Goal: Task Accomplishment & Management: Complete application form

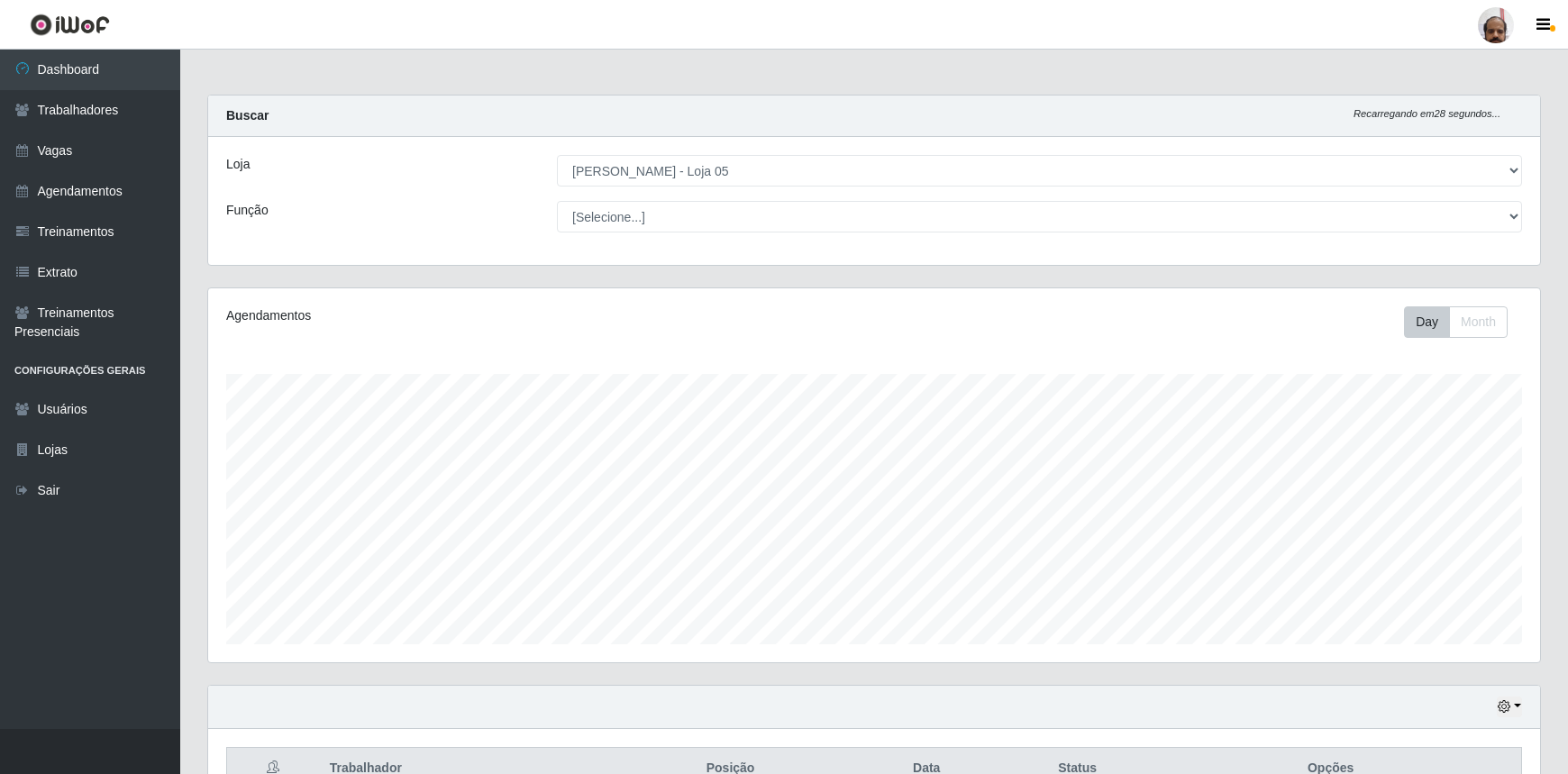
select select "252"
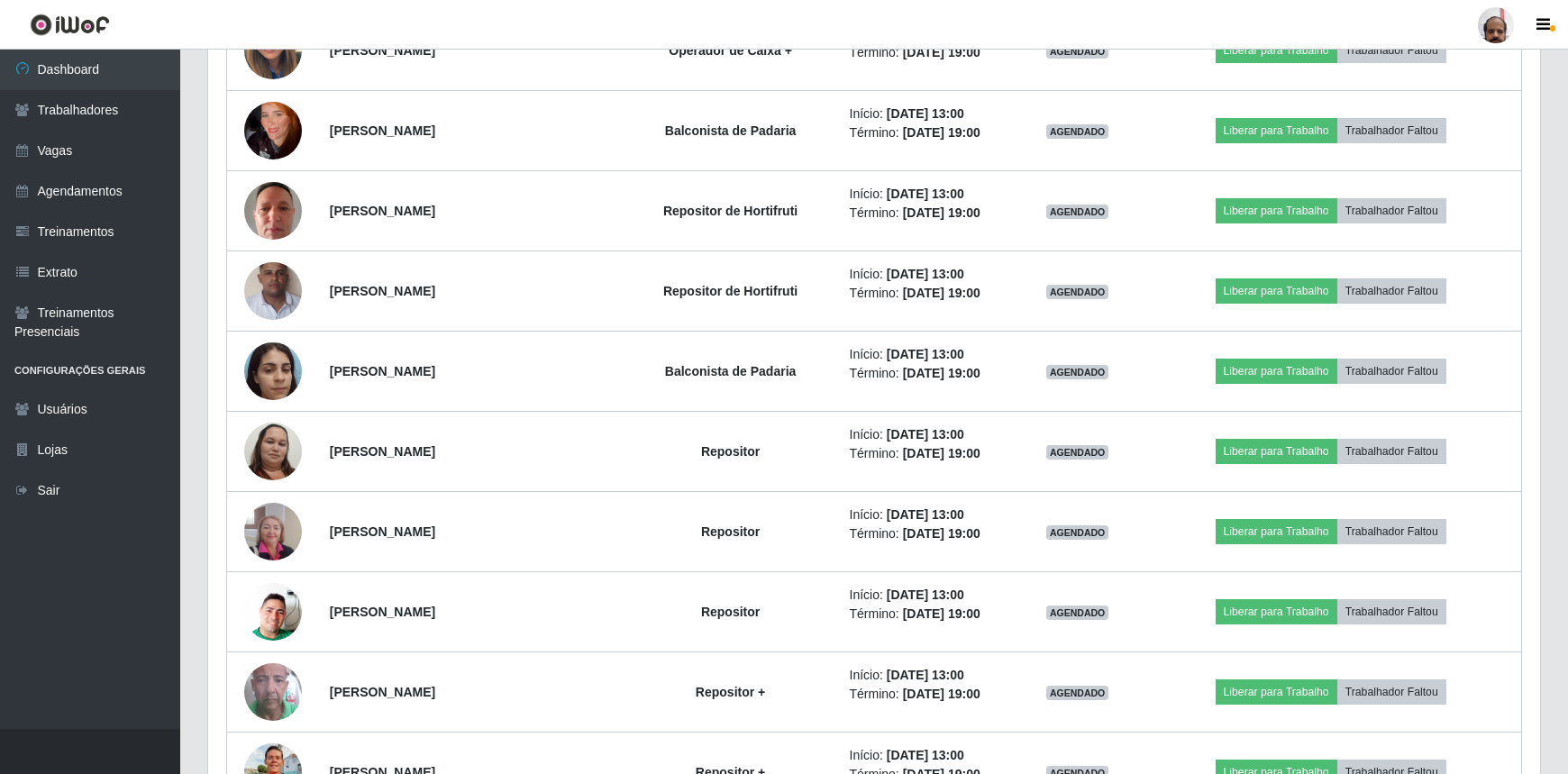
scroll to position [3223, 0]
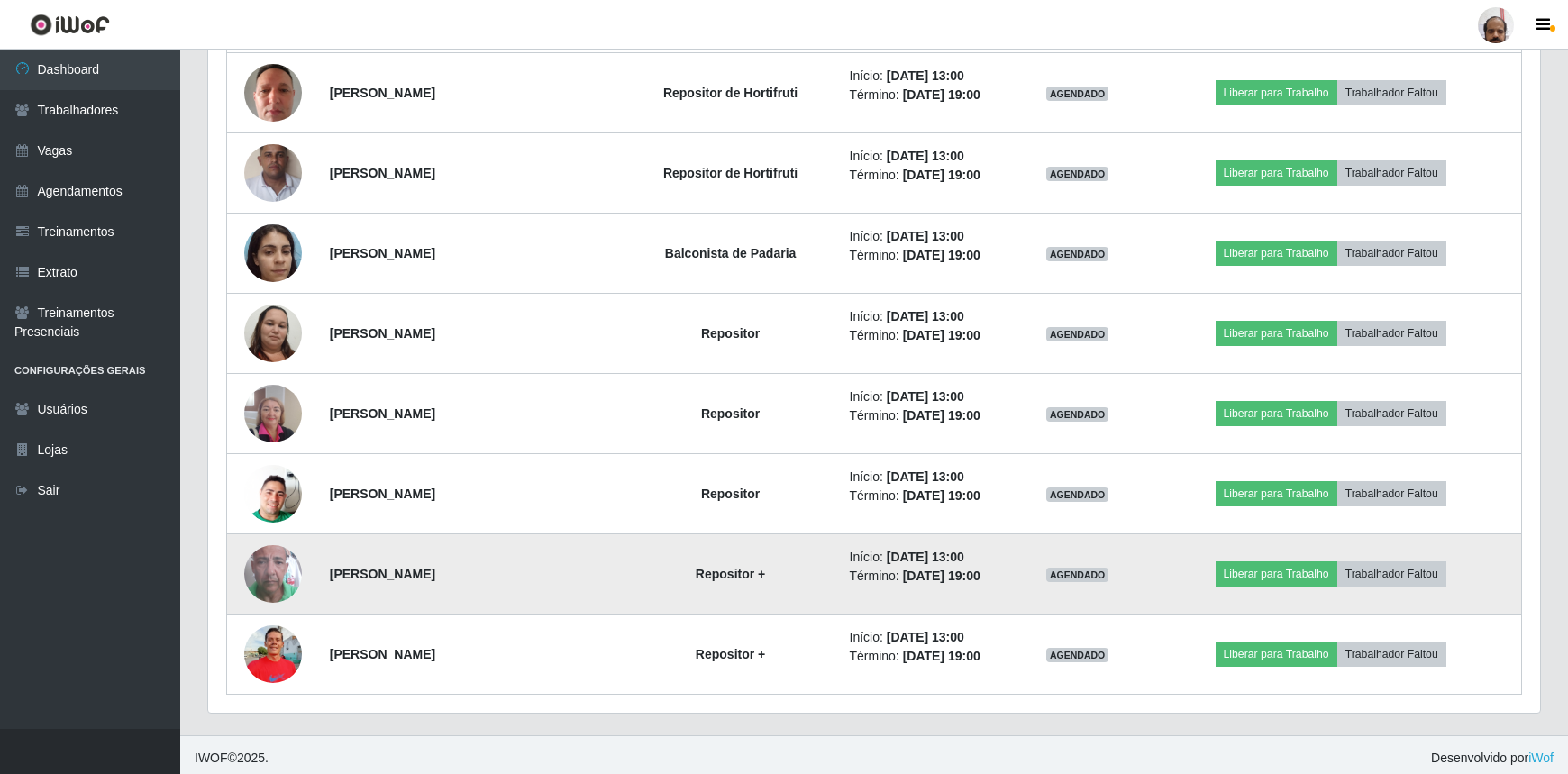
click at [254, 569] on img at bounding box center [272, 574] width 58 height 103
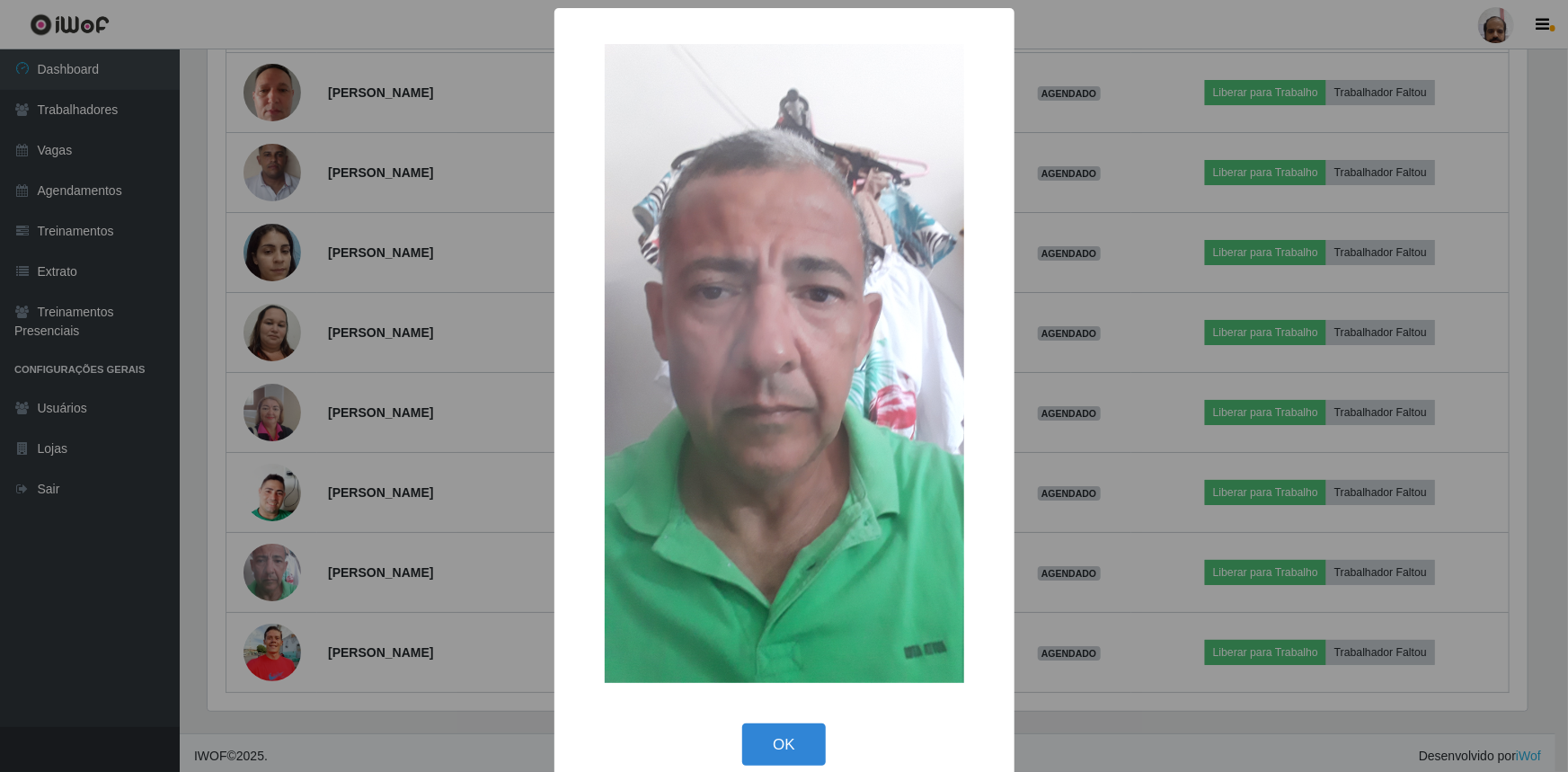
click at [843, 499] on img at bounding box center [784, 363] width 359 height 639
click at [773, 743] on button "OK" at bounding box center [784, 745] width 83 height 42
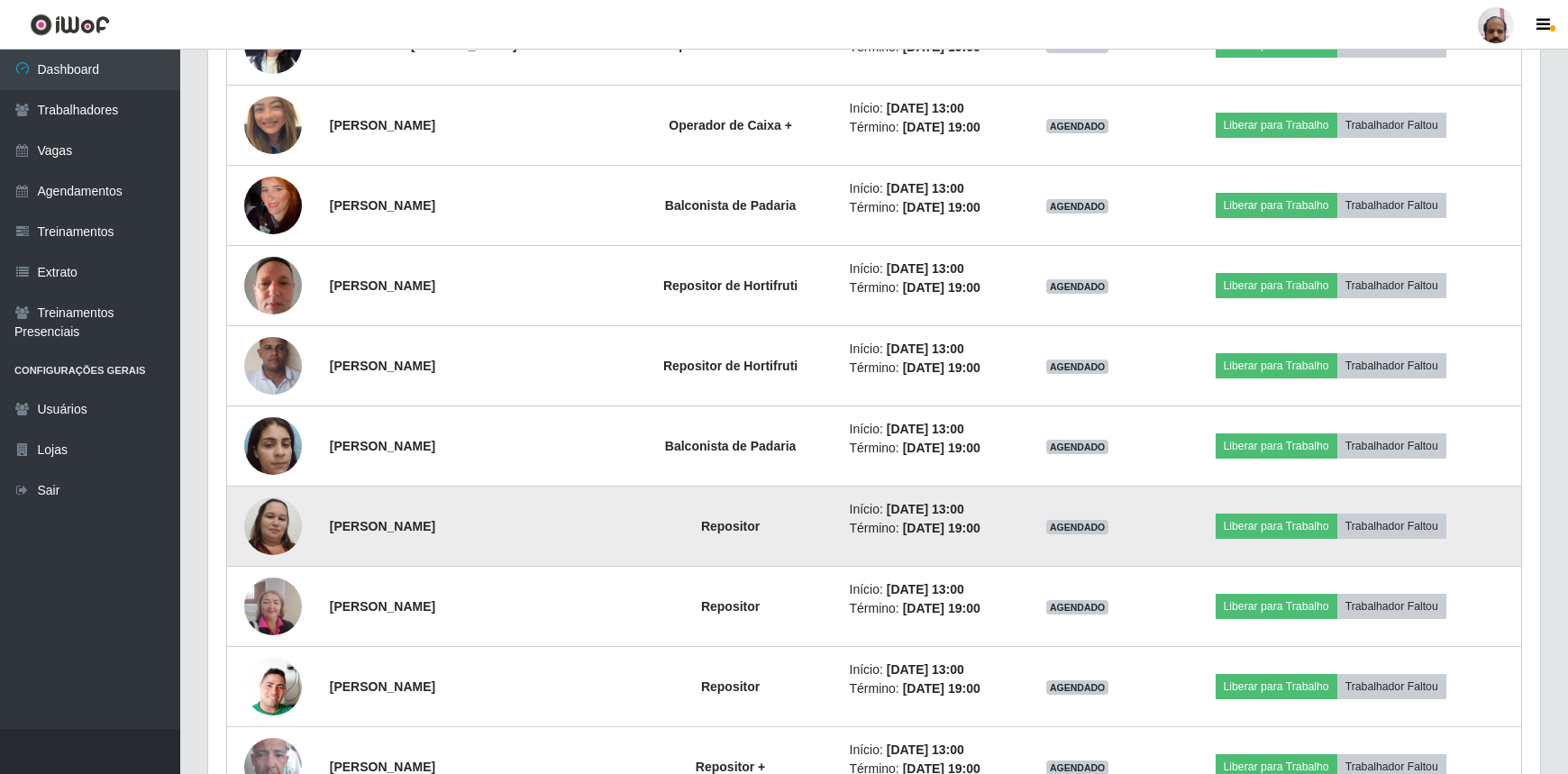
scroll to position [3059, 0]
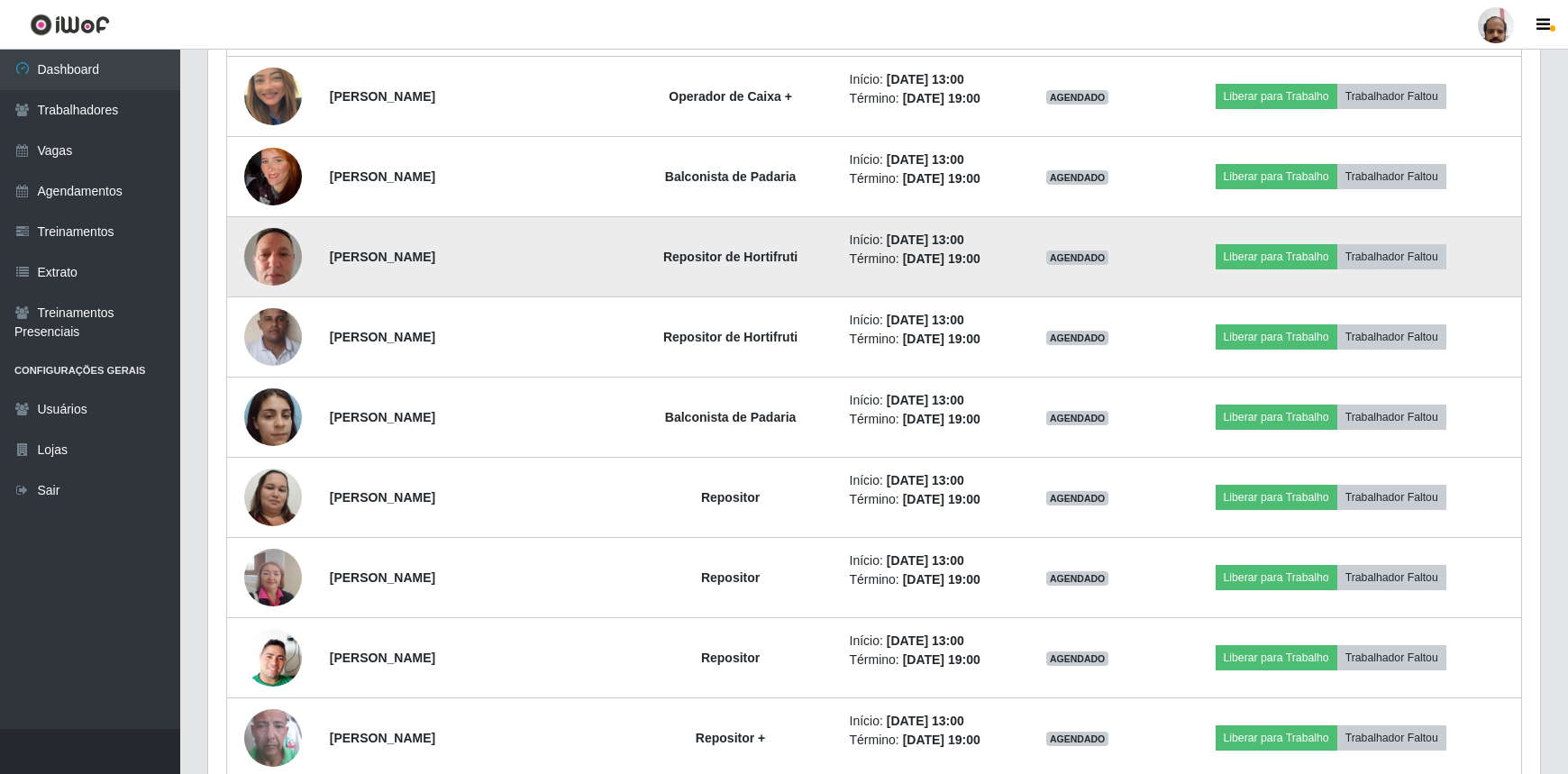
click at [268, 253] on img at bounding box center [272, 257] width 58 height 77
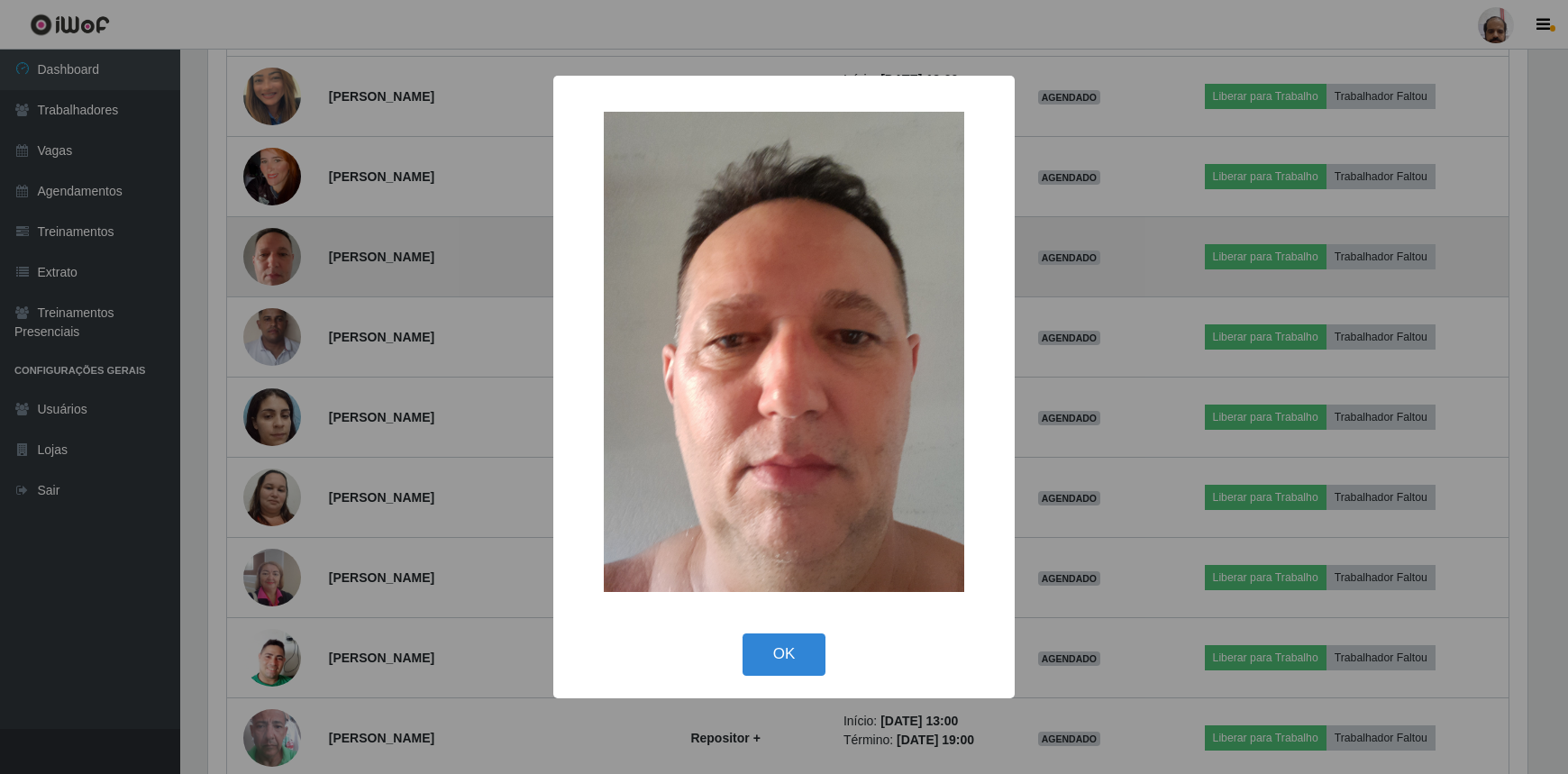
scroll to position [374, 1323]
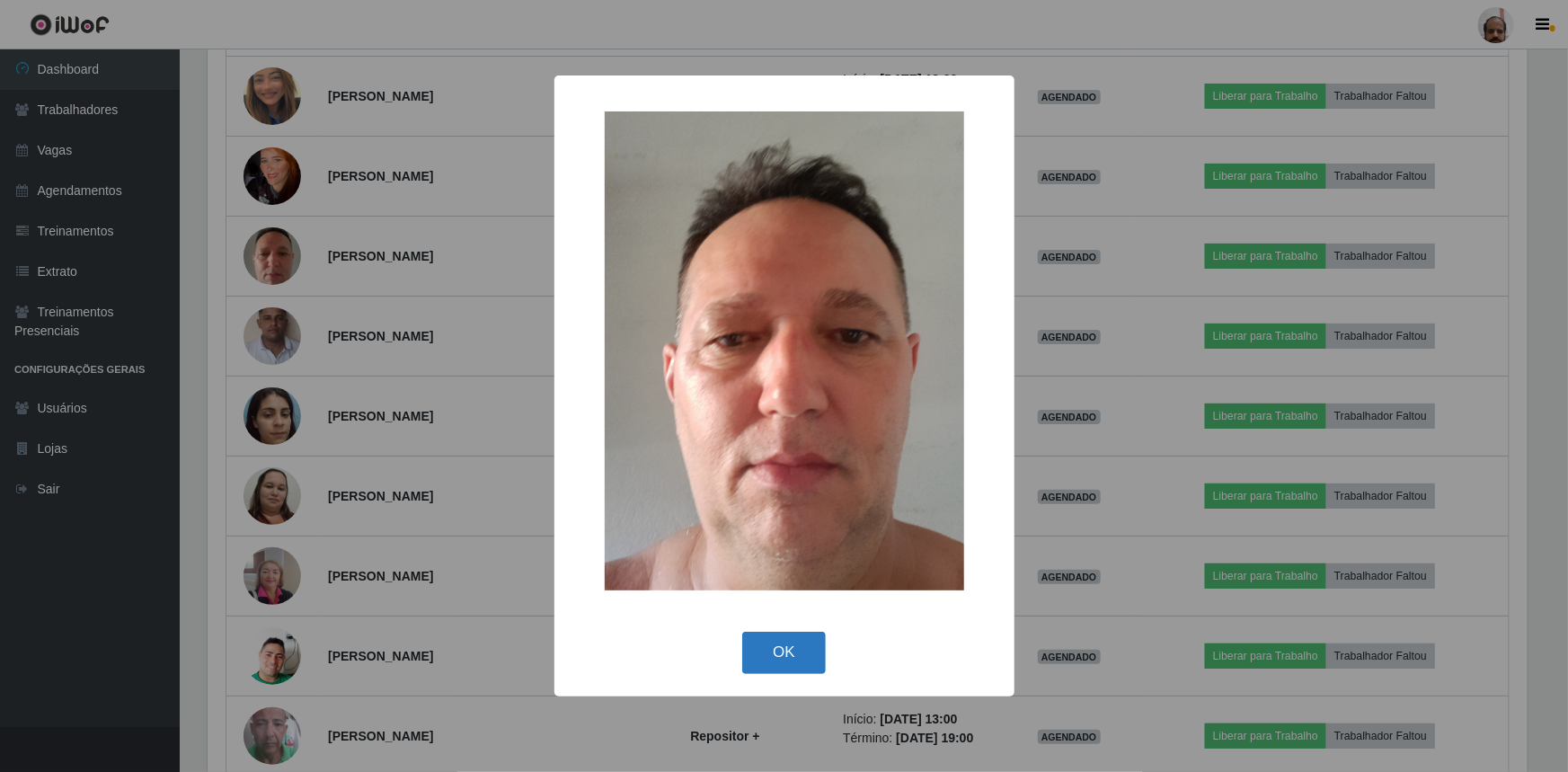
click at [809, 648] on button "OK" at bounding box center [784, 653] width 83 height 42
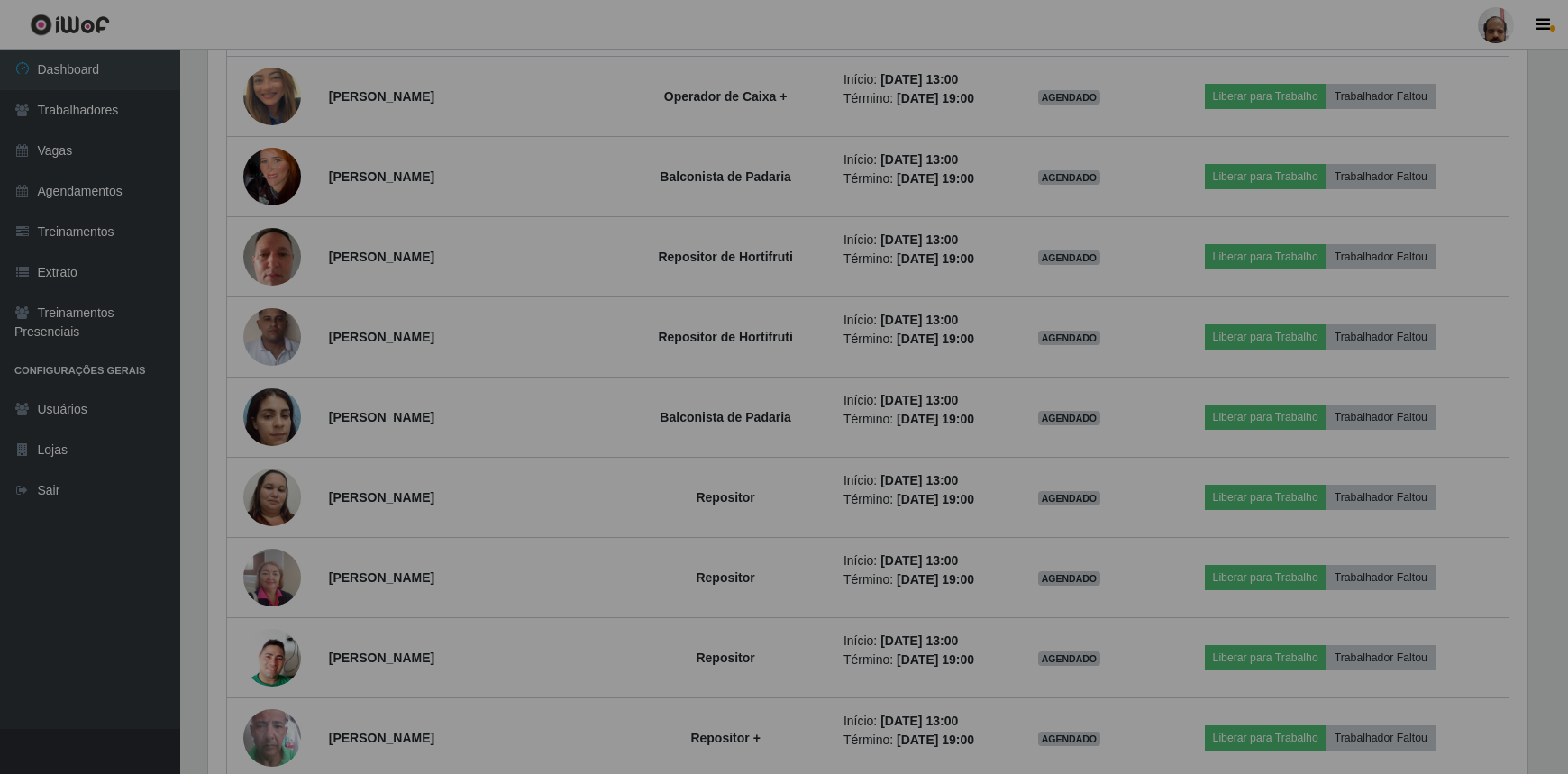
scroll to position [374, 1331]
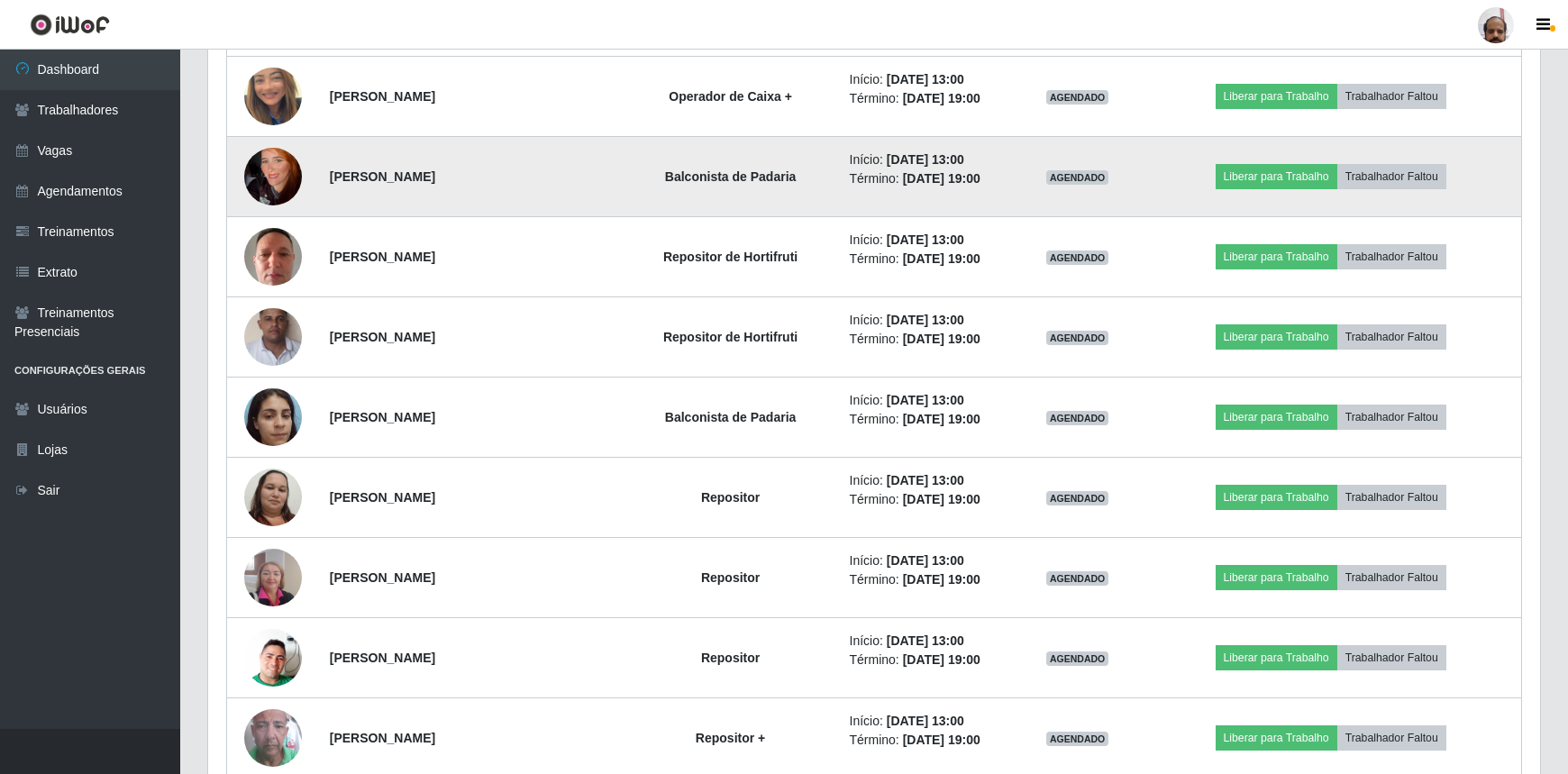
click at [275, 181] on img at bounding box center [272, 177] width 58 height 103
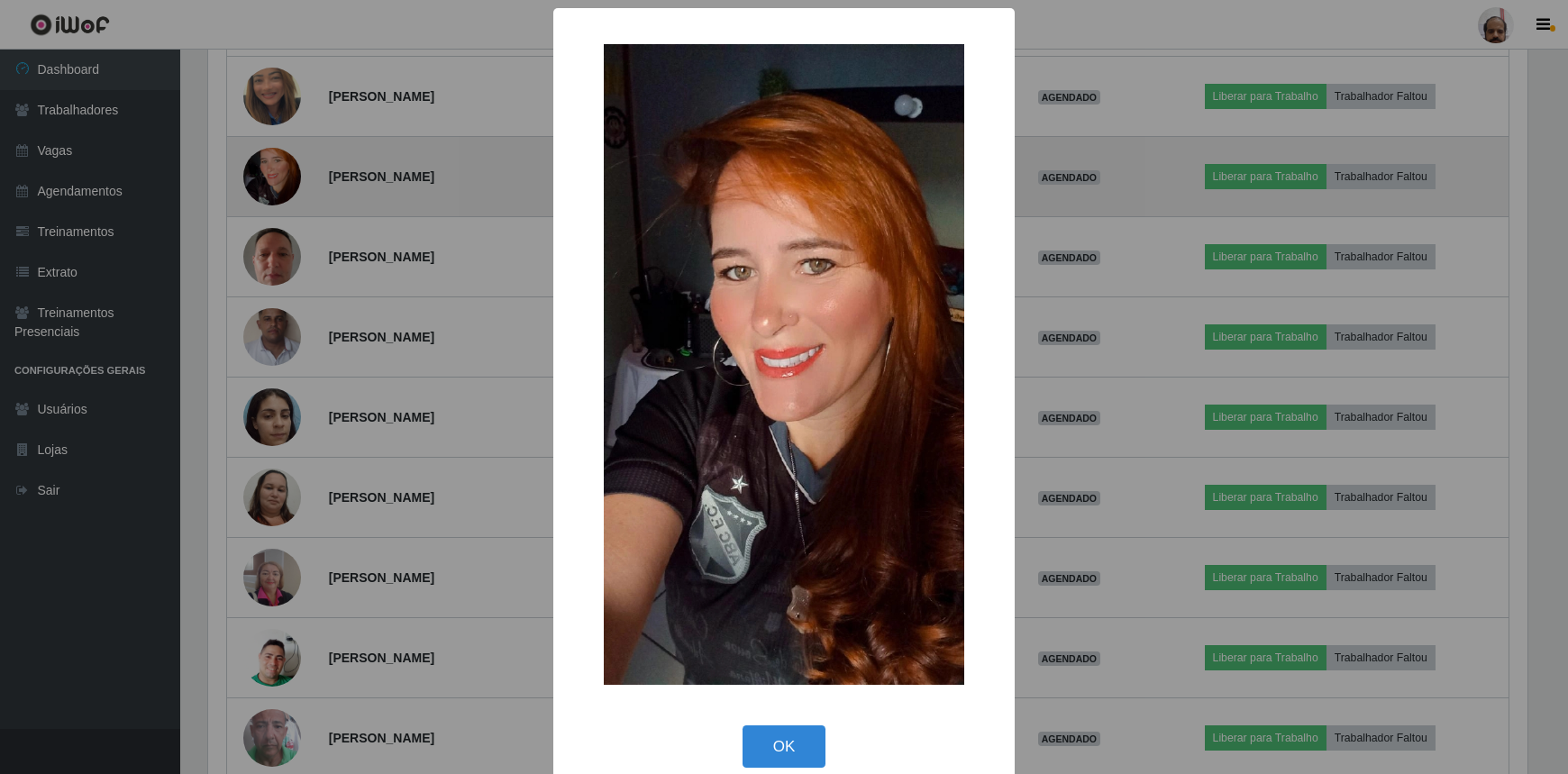
scroll to position [374, 1323]
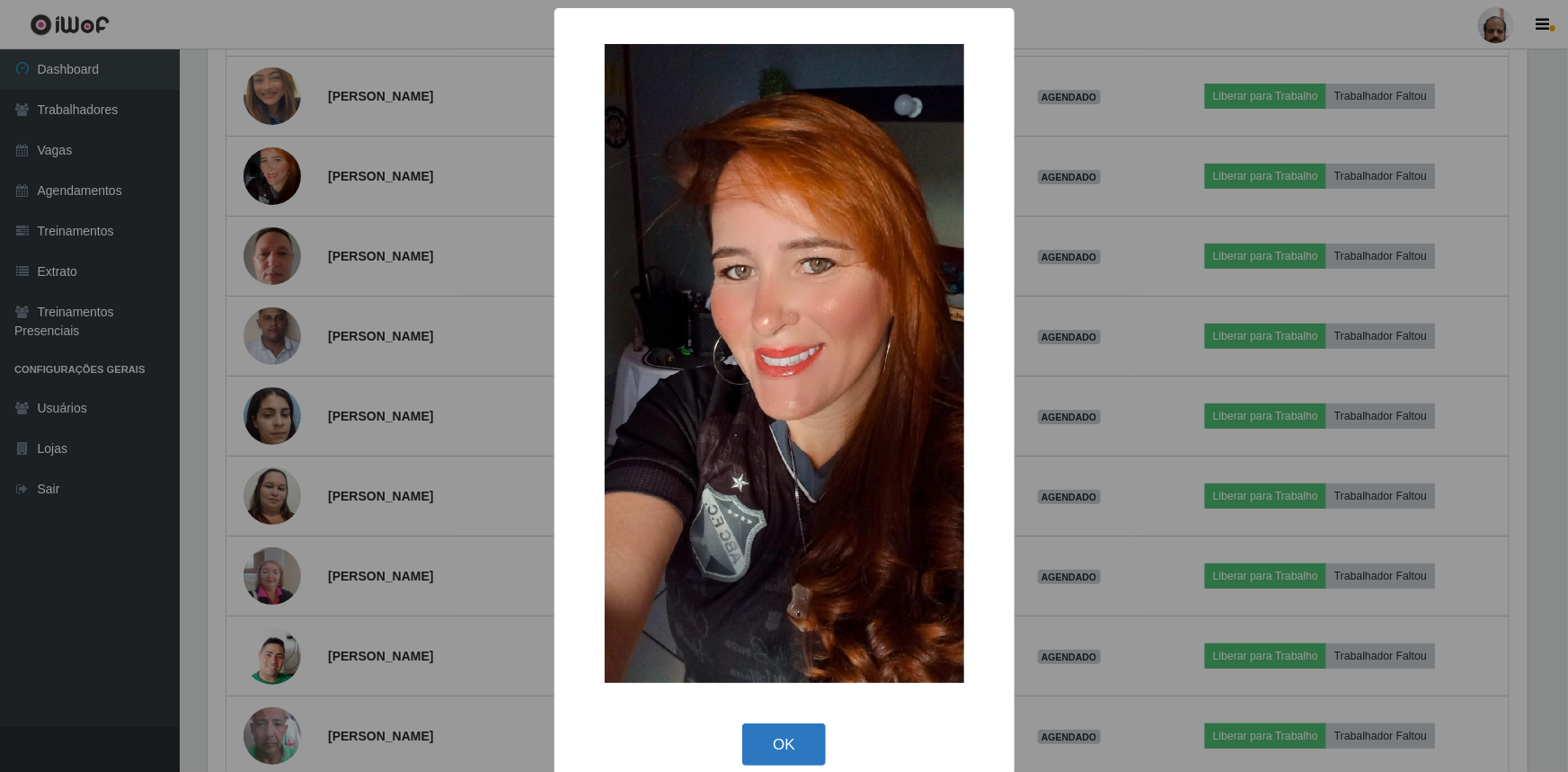
click at [776, 745] on button "OK" at bounding box center [784, 745] width 83 height 42
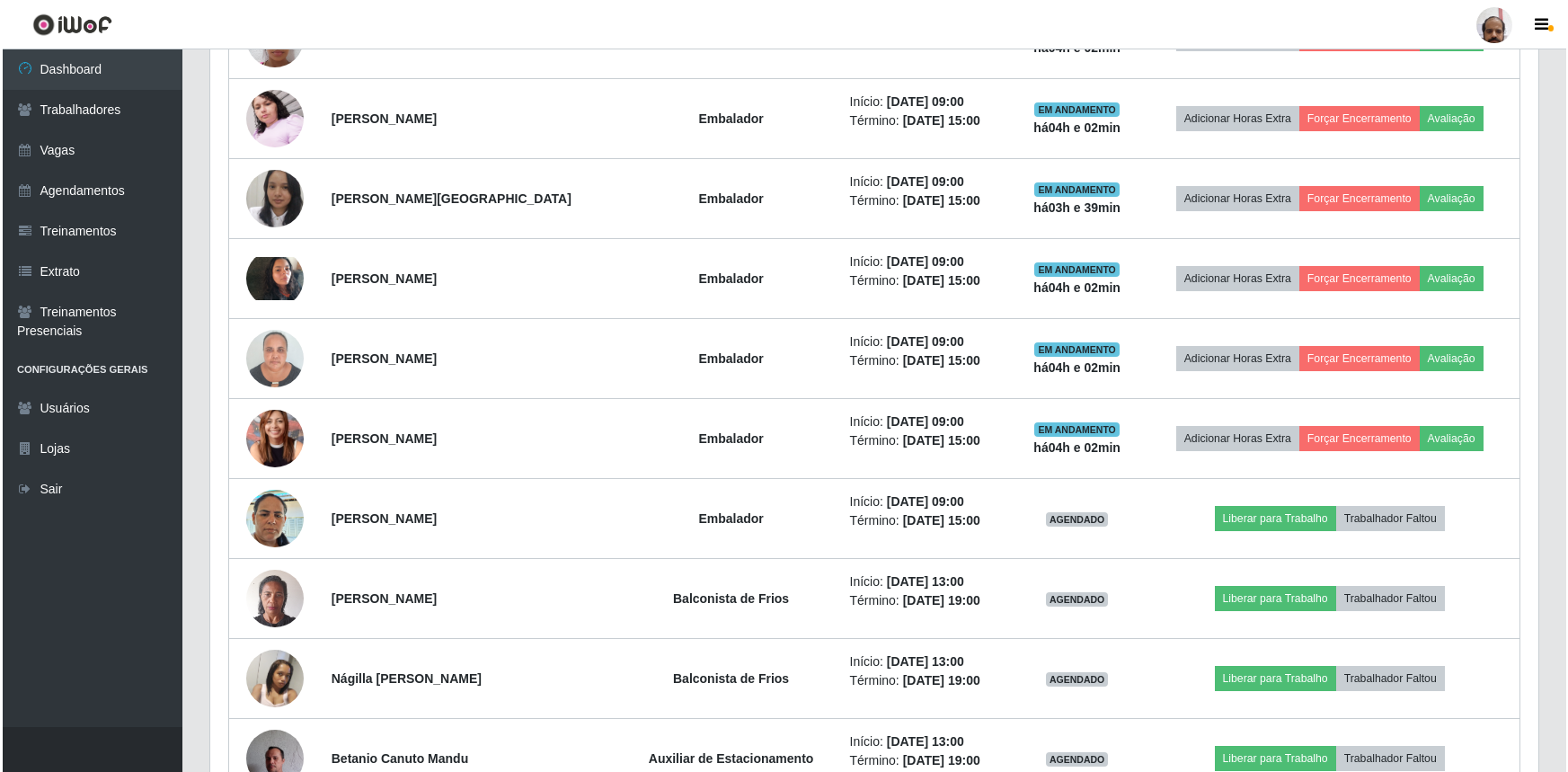
scroll to position [2152, 0]
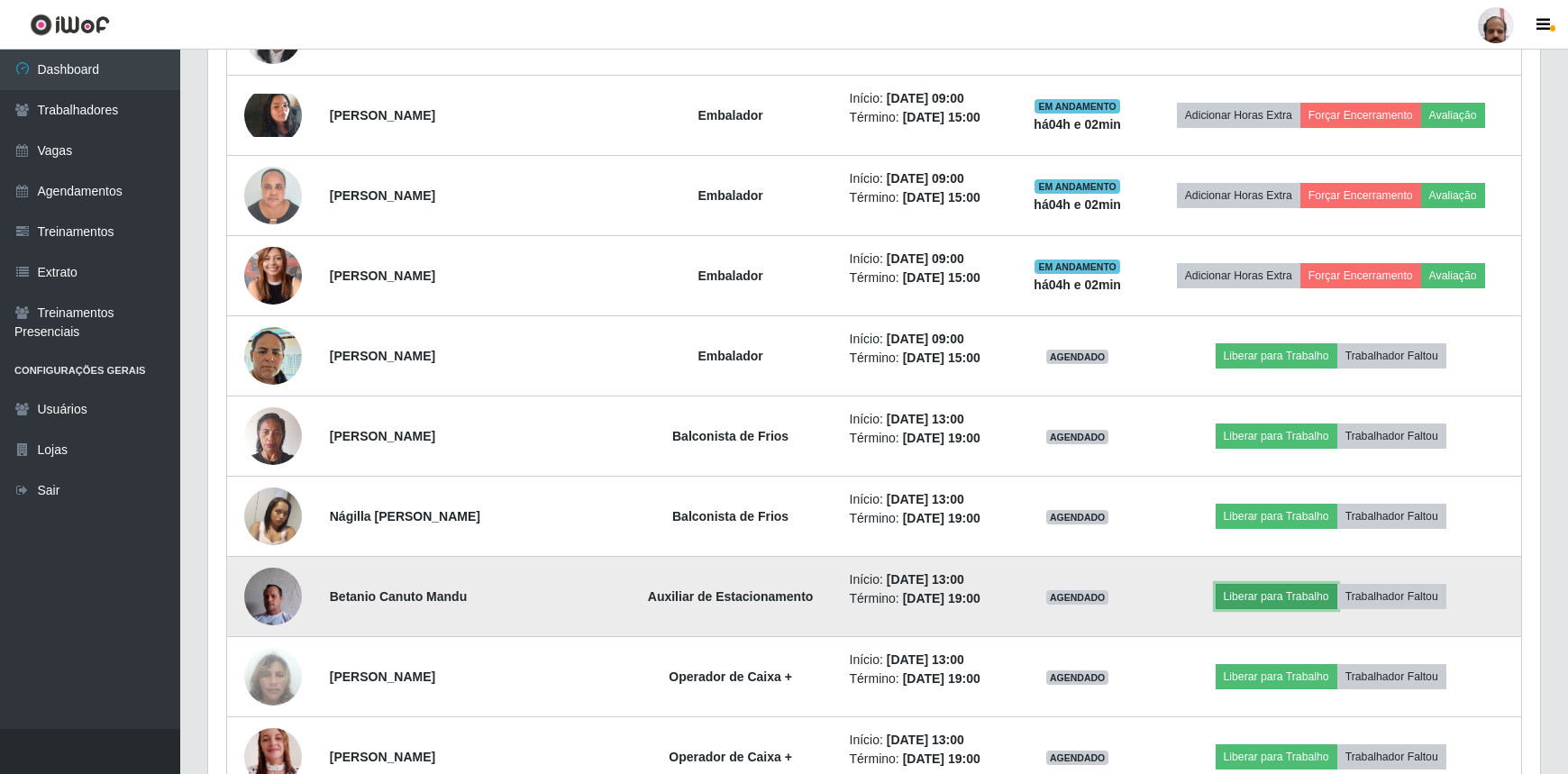
click at [1305, 589] on button "Liberar para Trabalho" at bounding box center [1276, 597] width 122 height 26
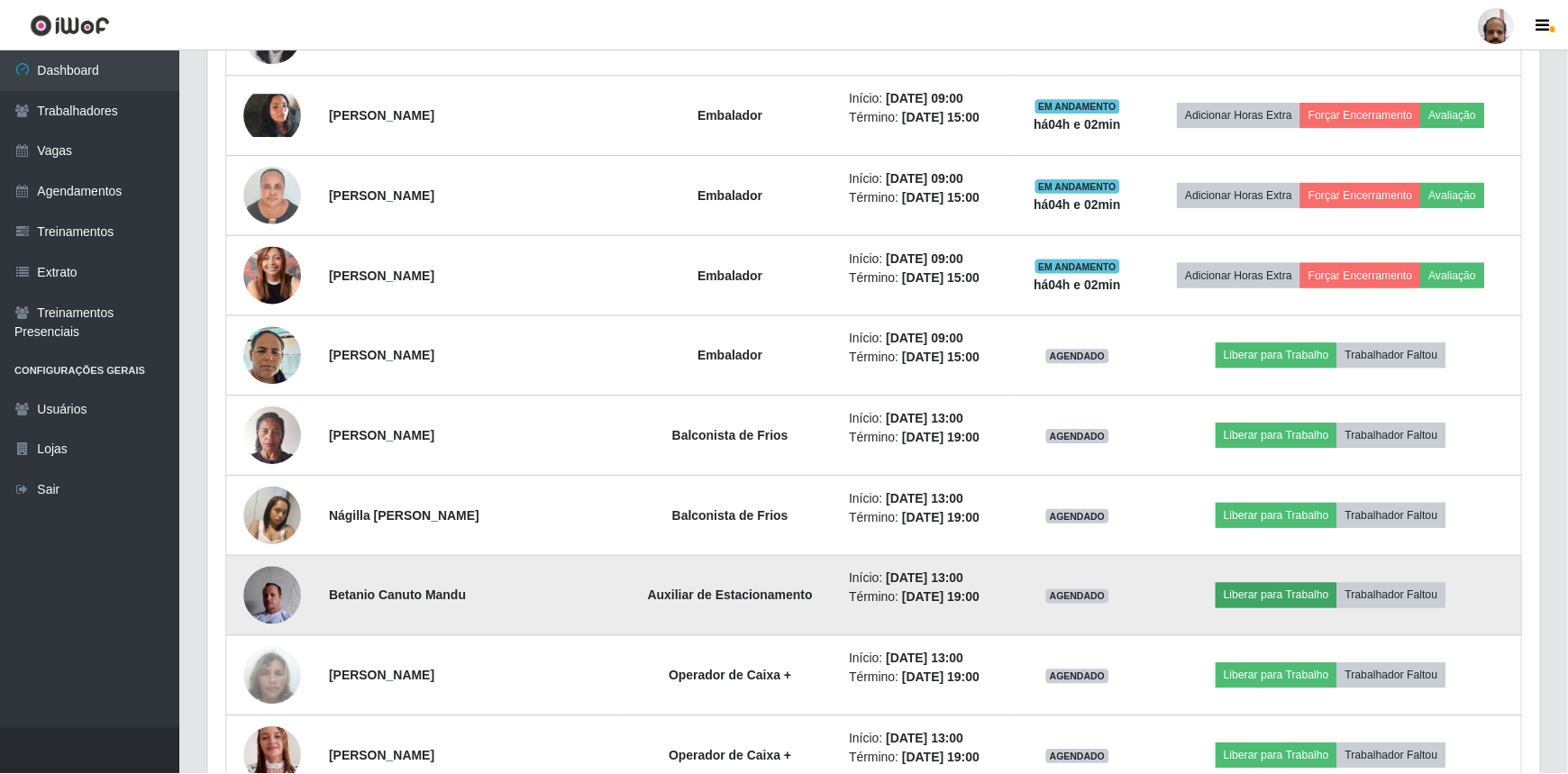
scroll to position [374, 1323]
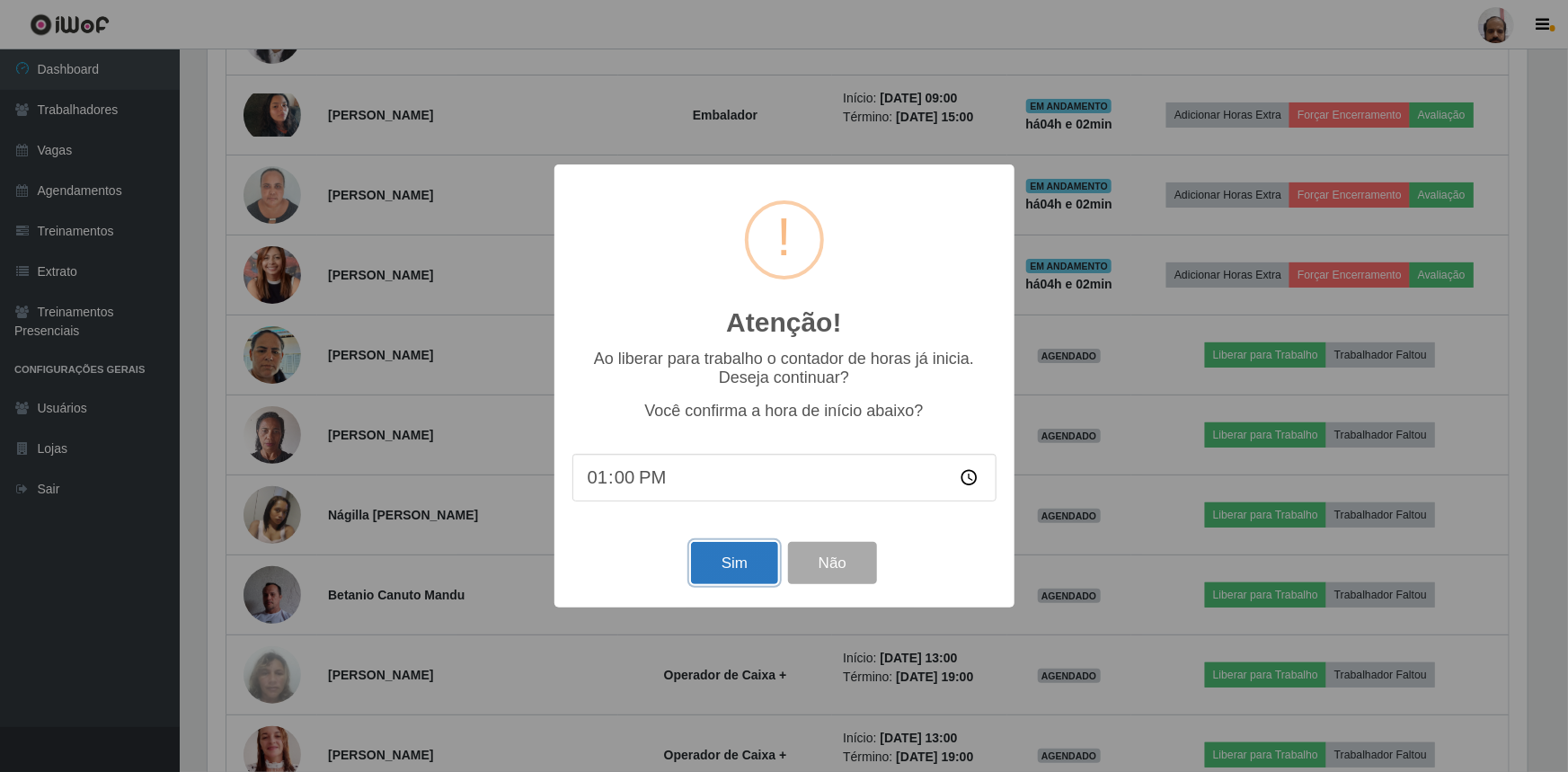
click at [736, 555] on button "Sim" at bounding box center [734, 563] width 87 height 42
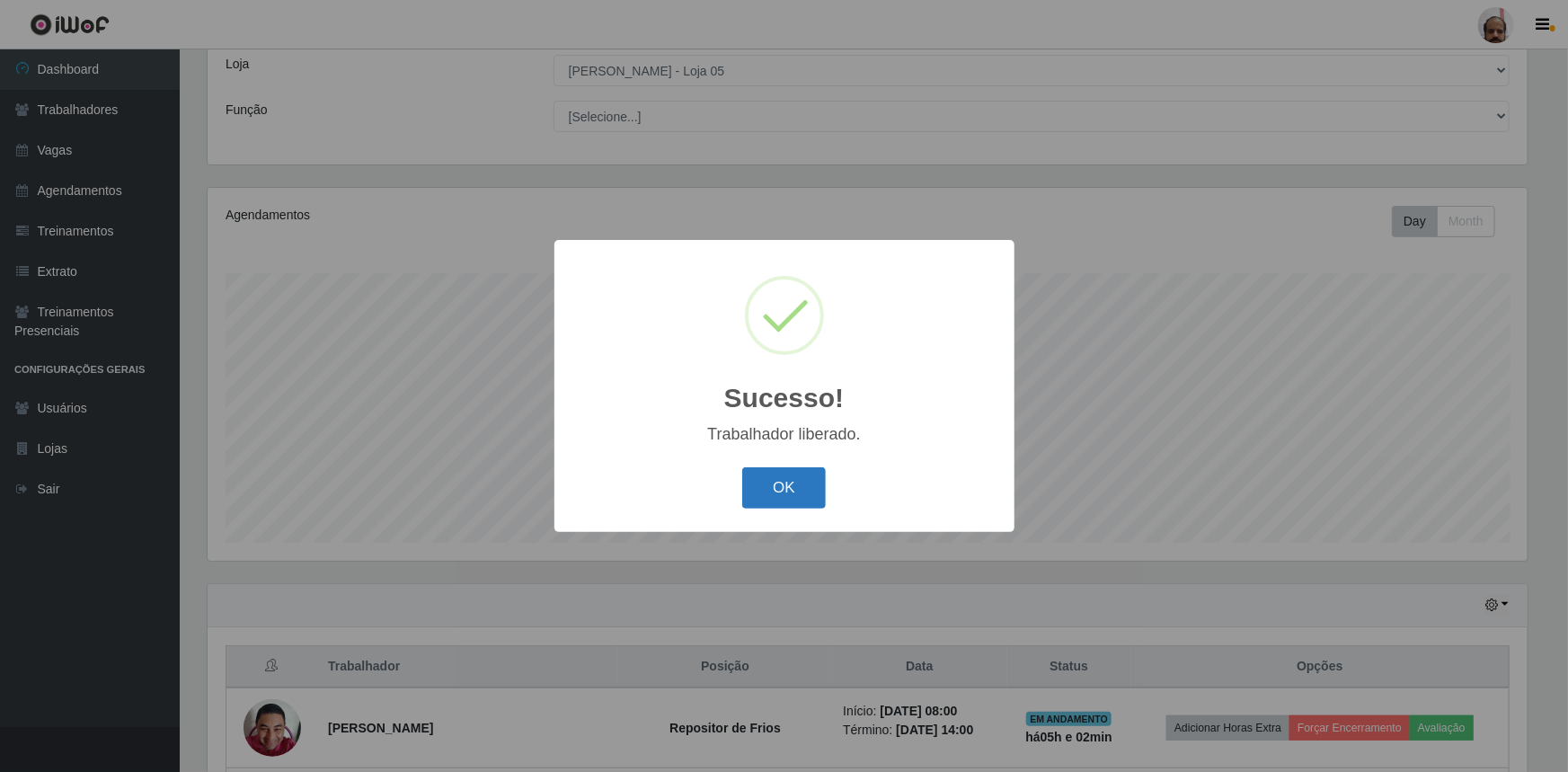
click at [805, 488] on button "OK" at bounding box center [784, 488] width 83 height 42
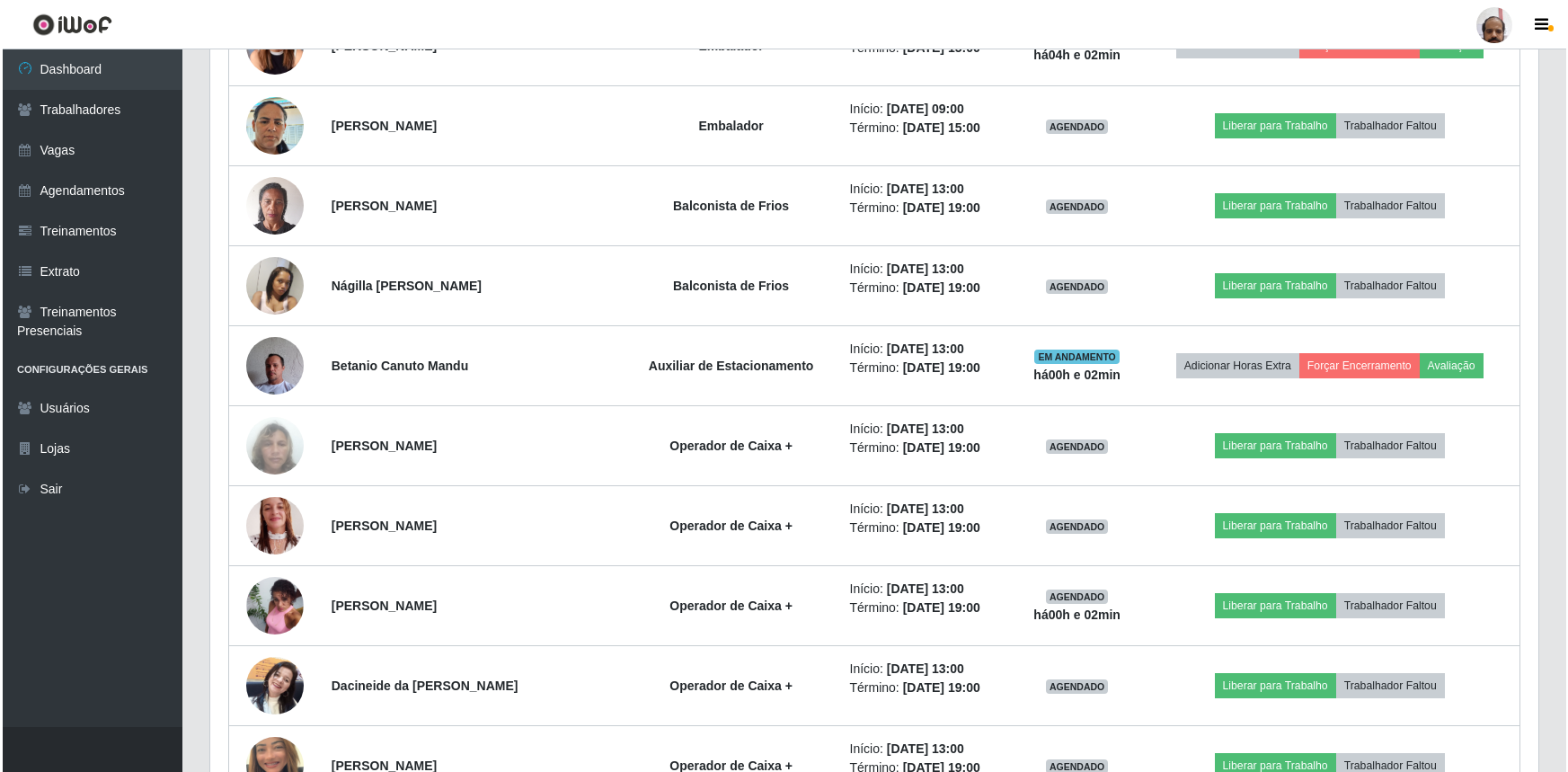
scroll to position [2388, 0]
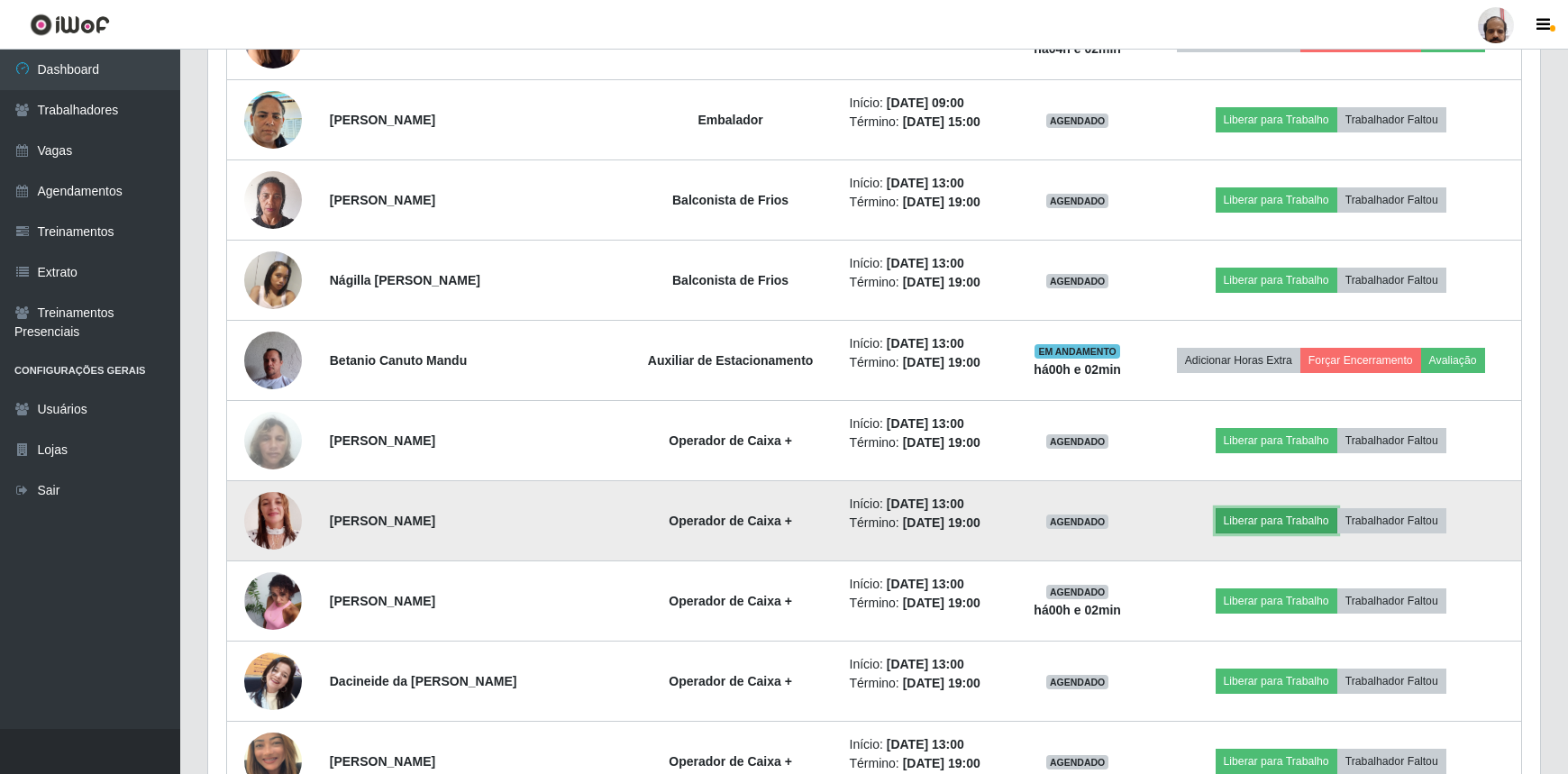
click at [1258, 514] on button "Liberar para Trabalho" at bounding box center [1276, 521] width 122 height 26
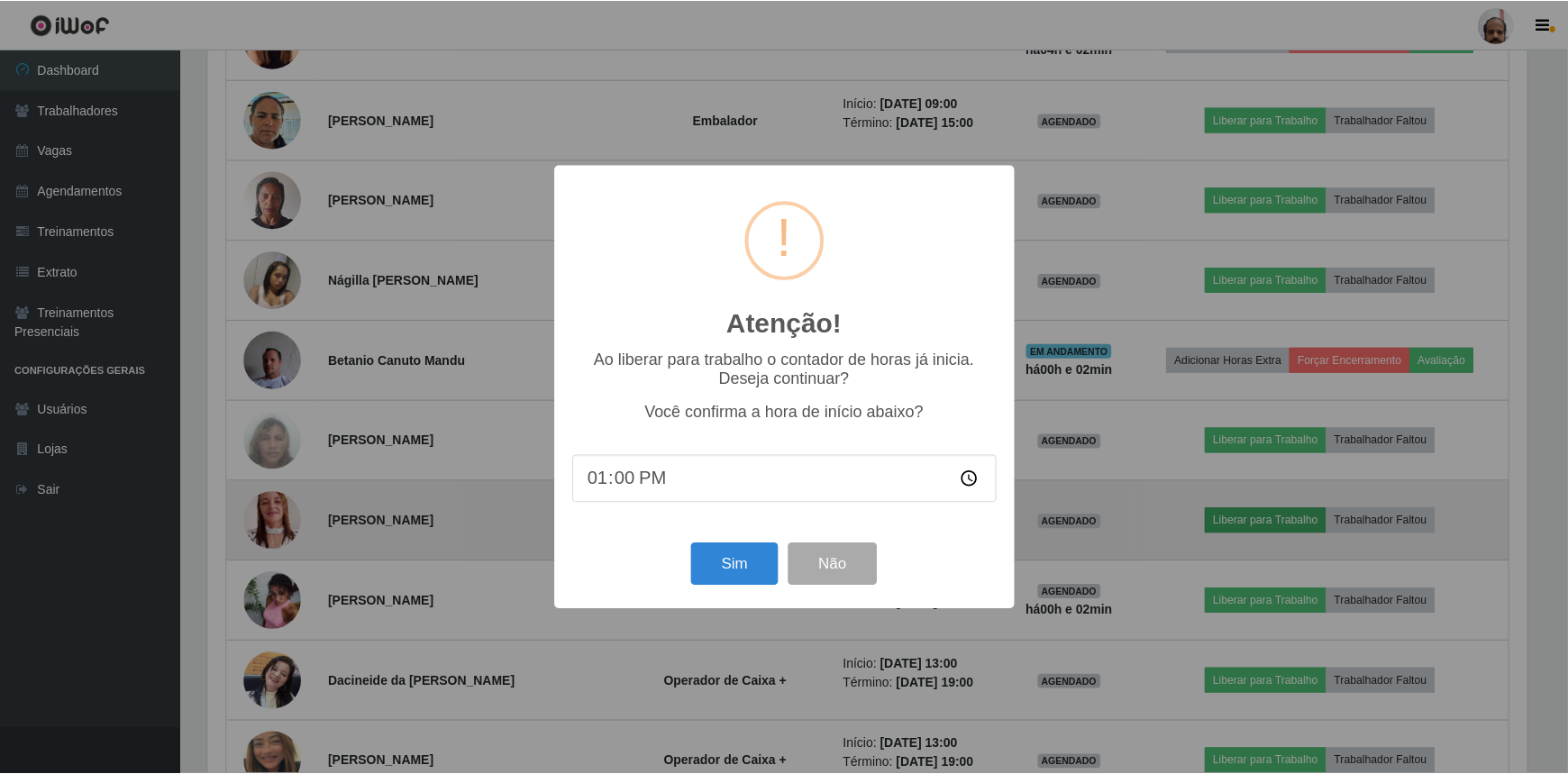
scroll to position [374, 1323]
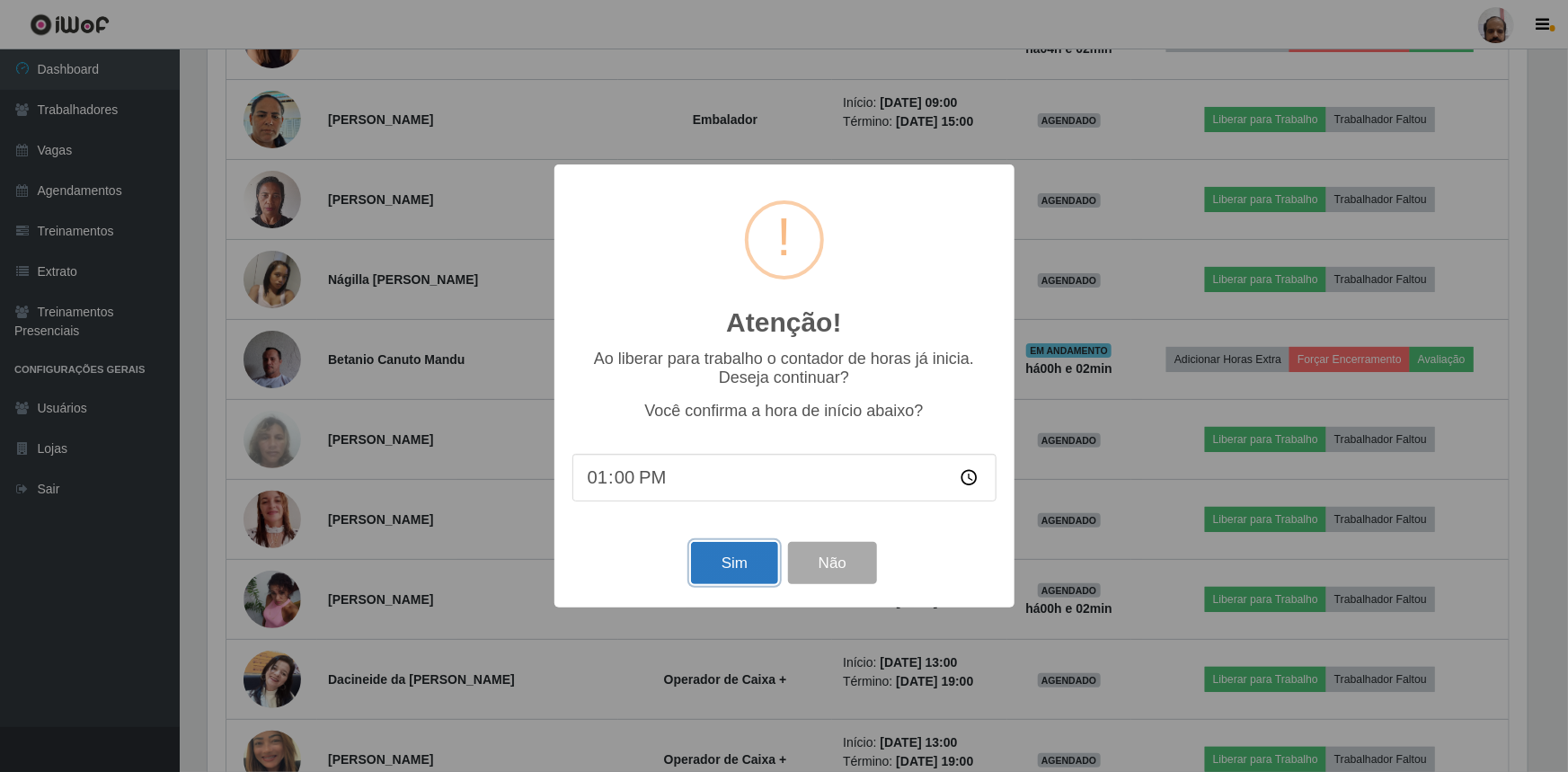
click at [743, 582] on button "Sim" at bounding box center [734, 563] width 87 height 42
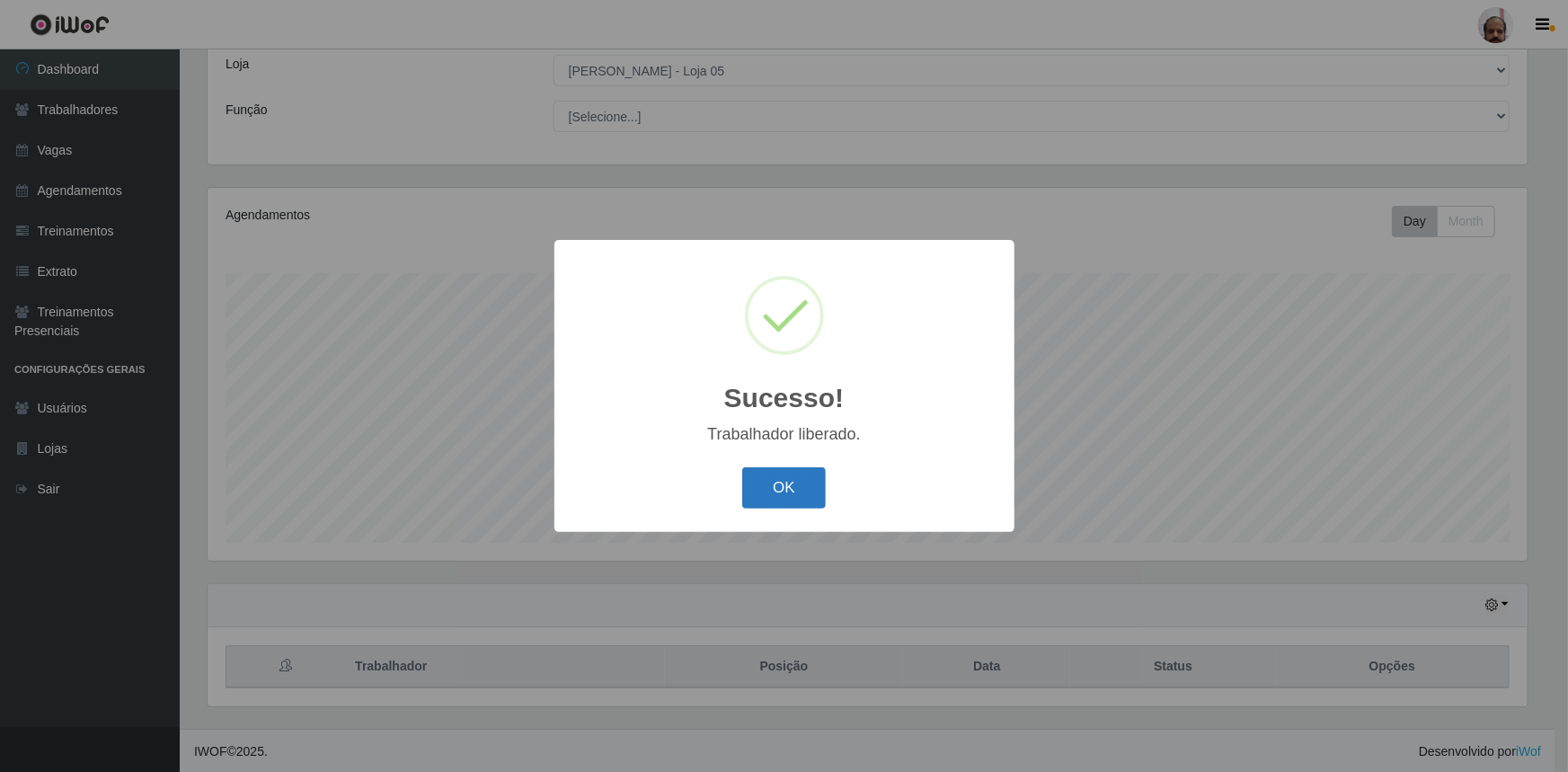
click at [790, 496] on button "OK" at bounding box center [784, 488] width 83 height 42
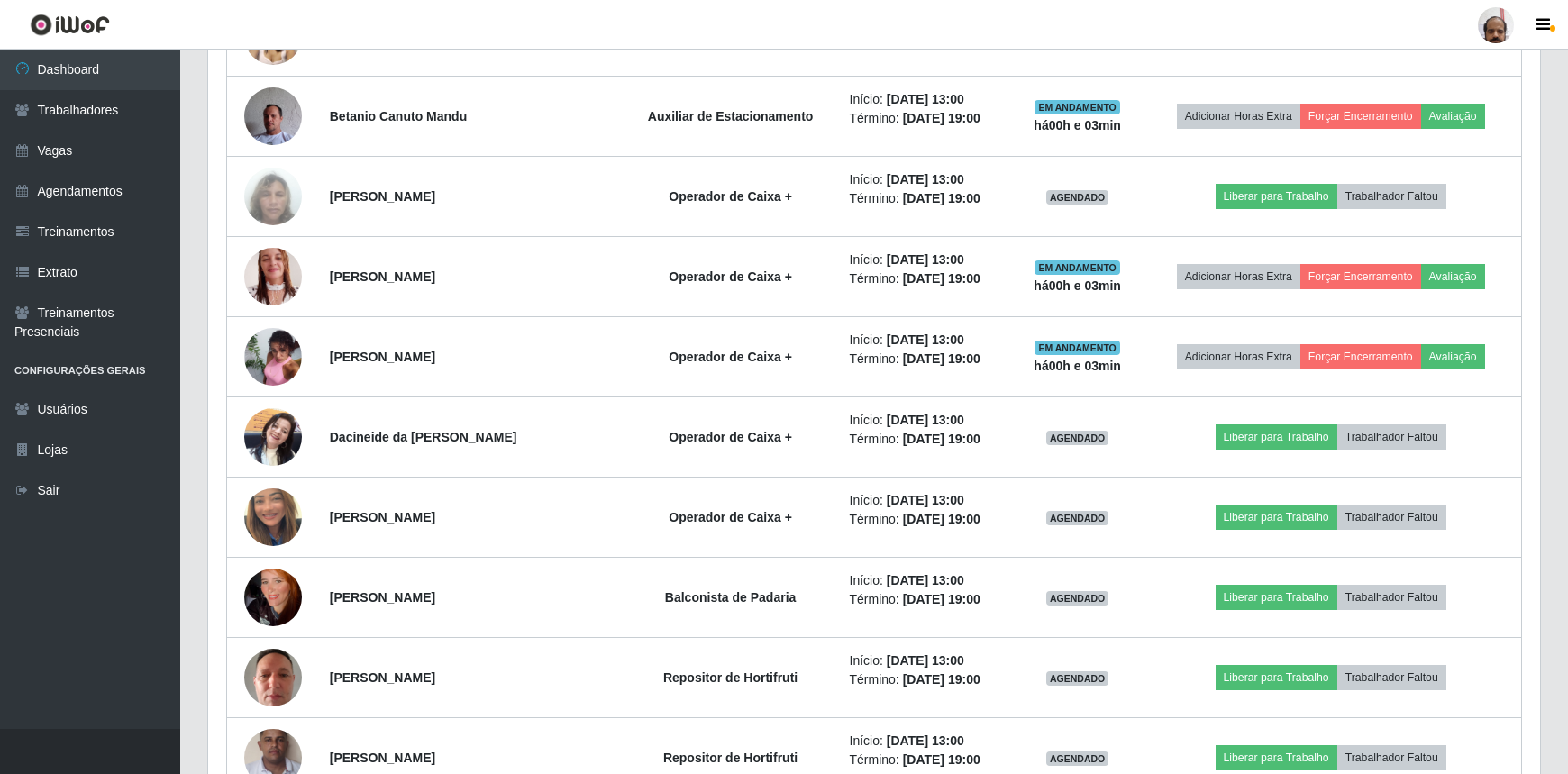
scroll to position [2640, 0]
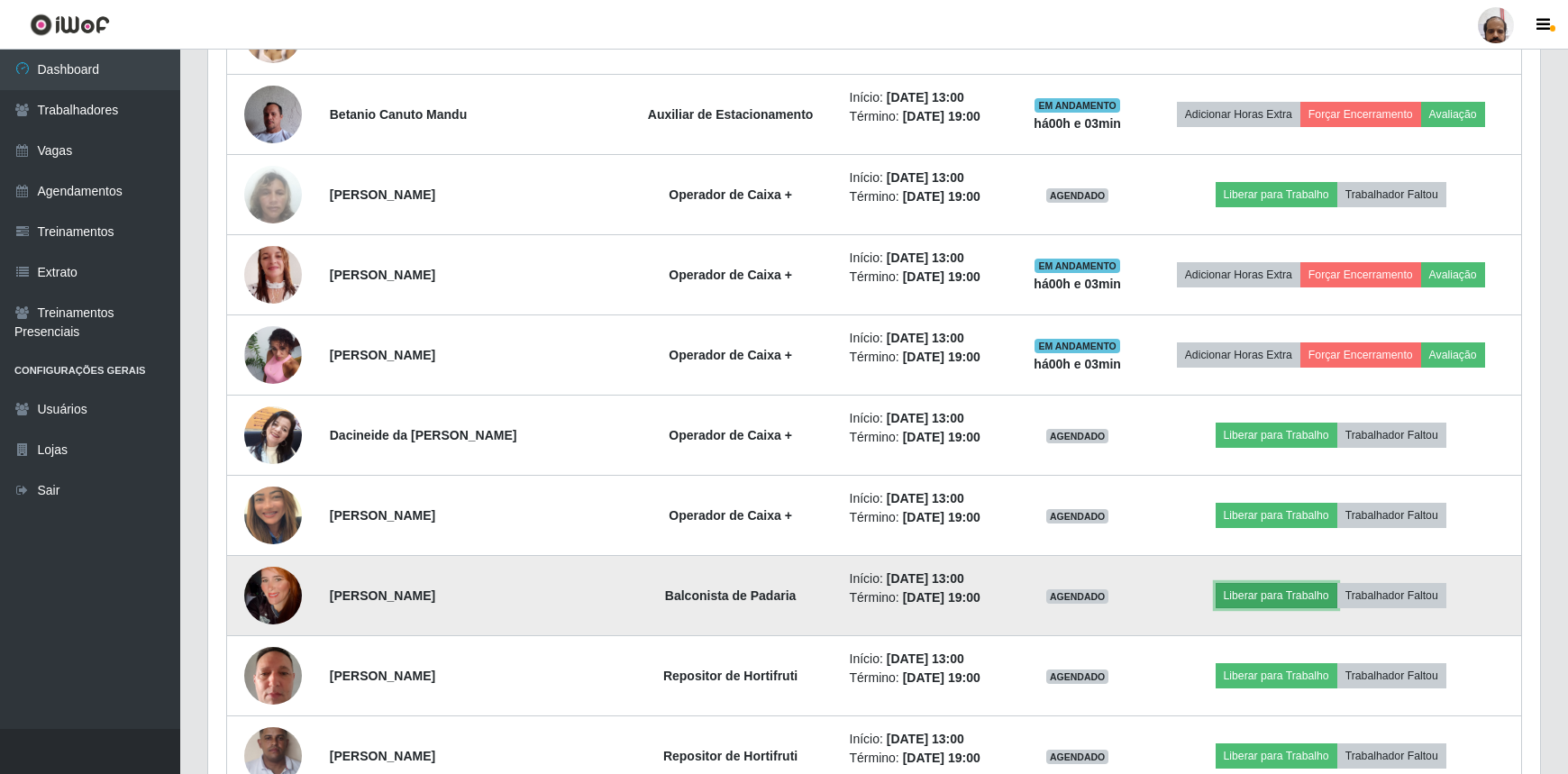
click at [1289, 593] on button "Liberar para Trabalho" at bounding box center [1276, 596] width 122 height 26
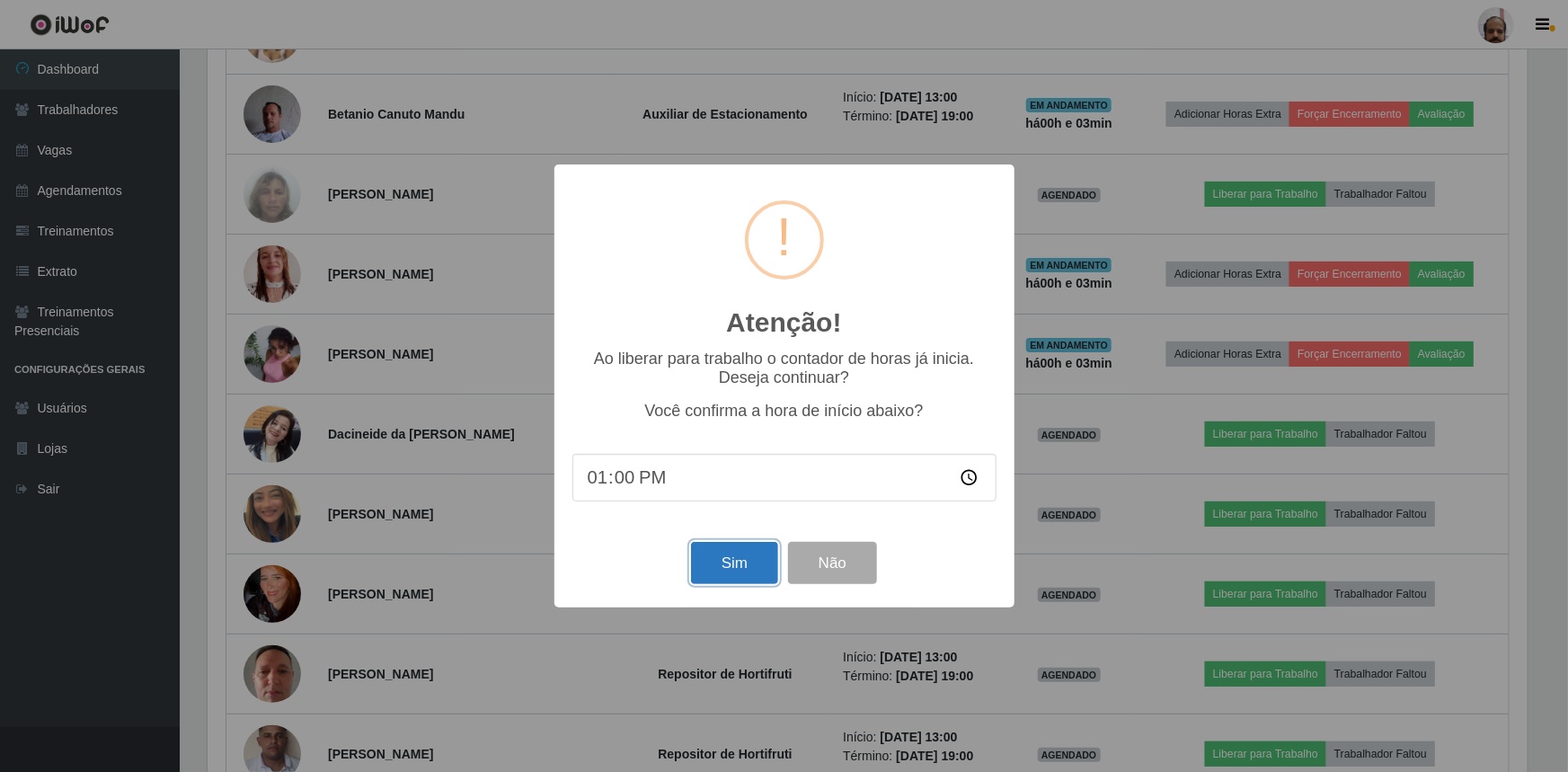
click at [746, 564] on button "Sim" at bounding box center [734, 563] width 87 height 42
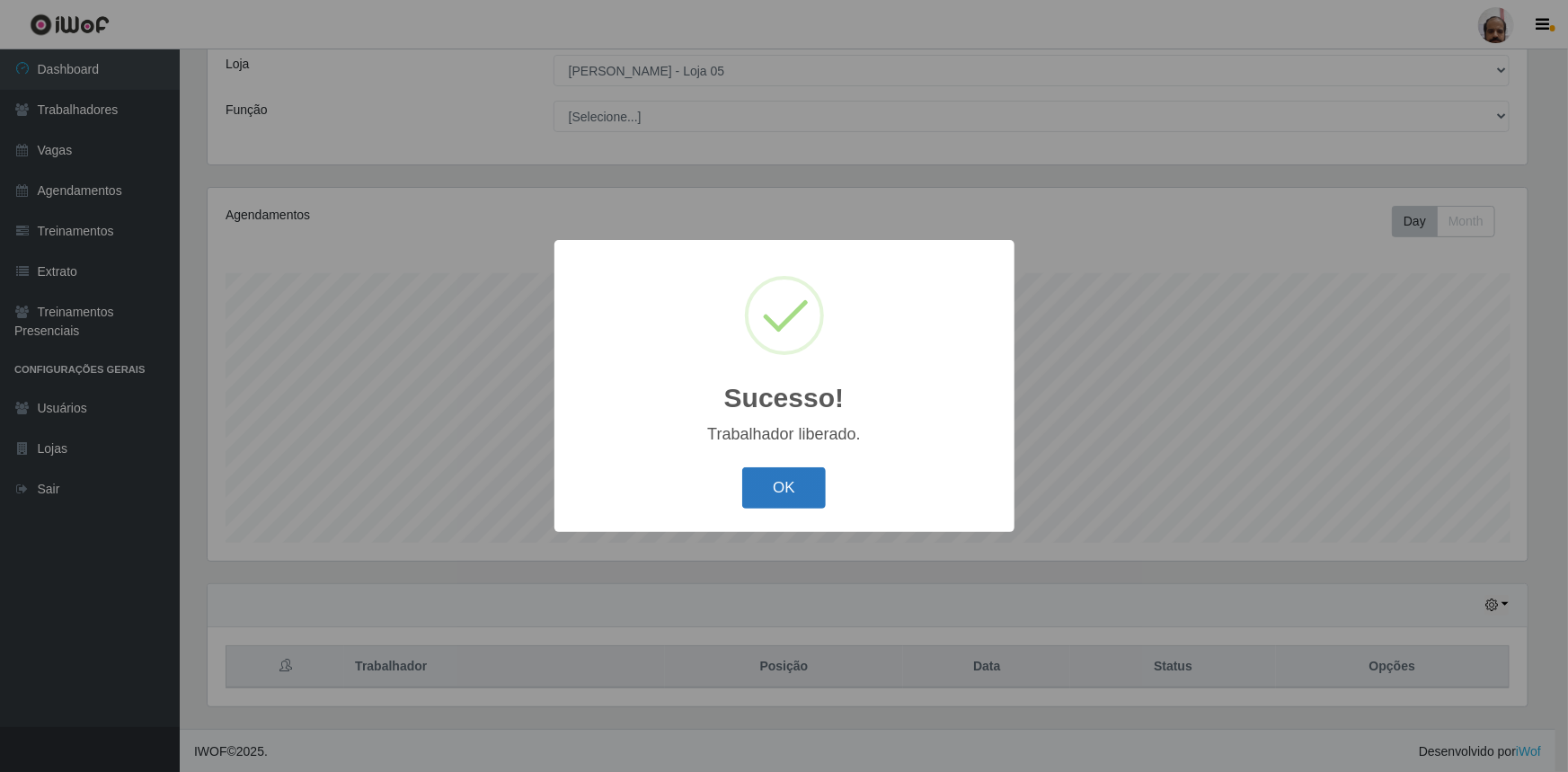
click at [788, 502] on button "OK" at bounding box center [784, 488] width 83 height 42
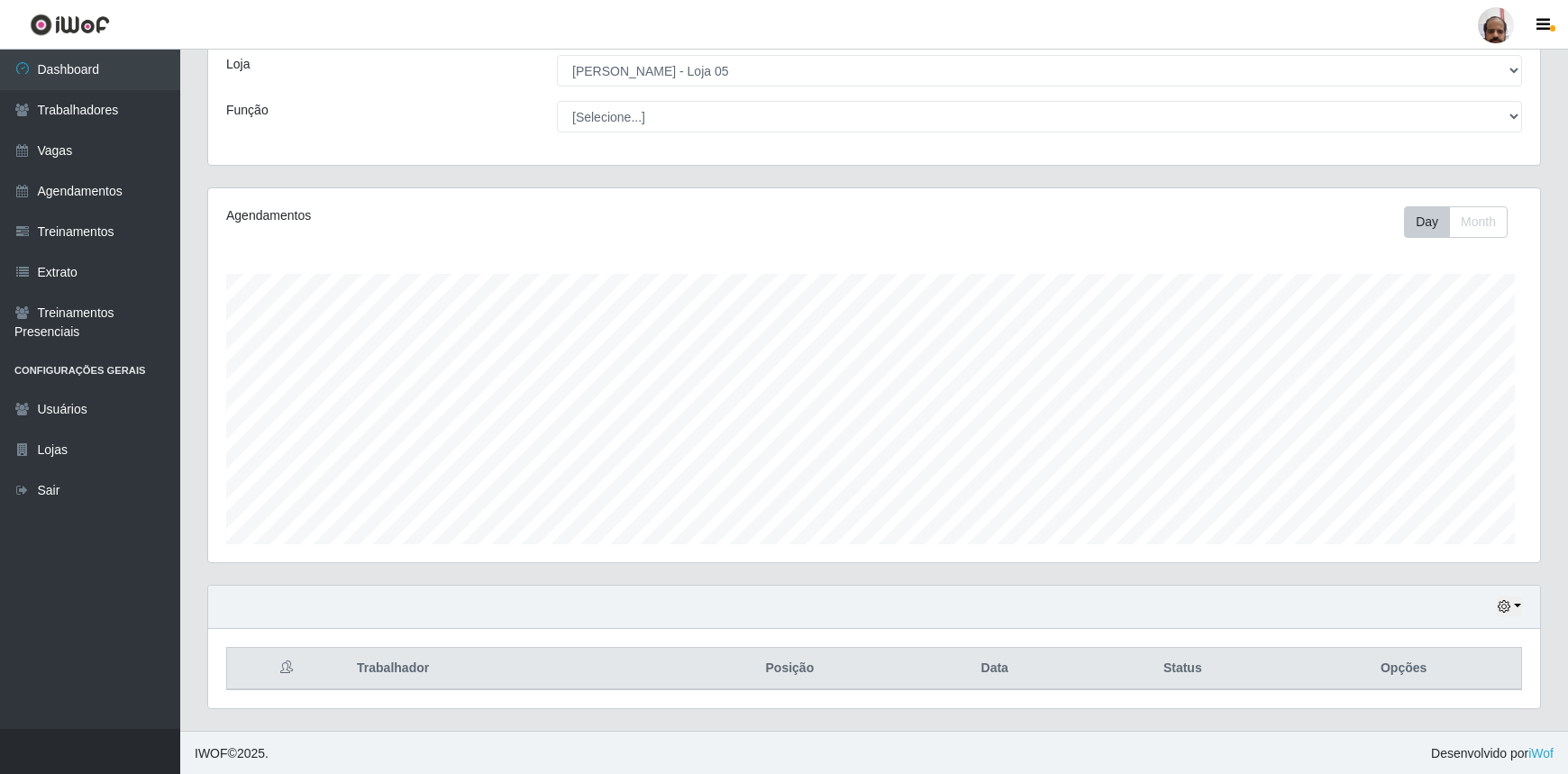
scroll to position [0, 0]
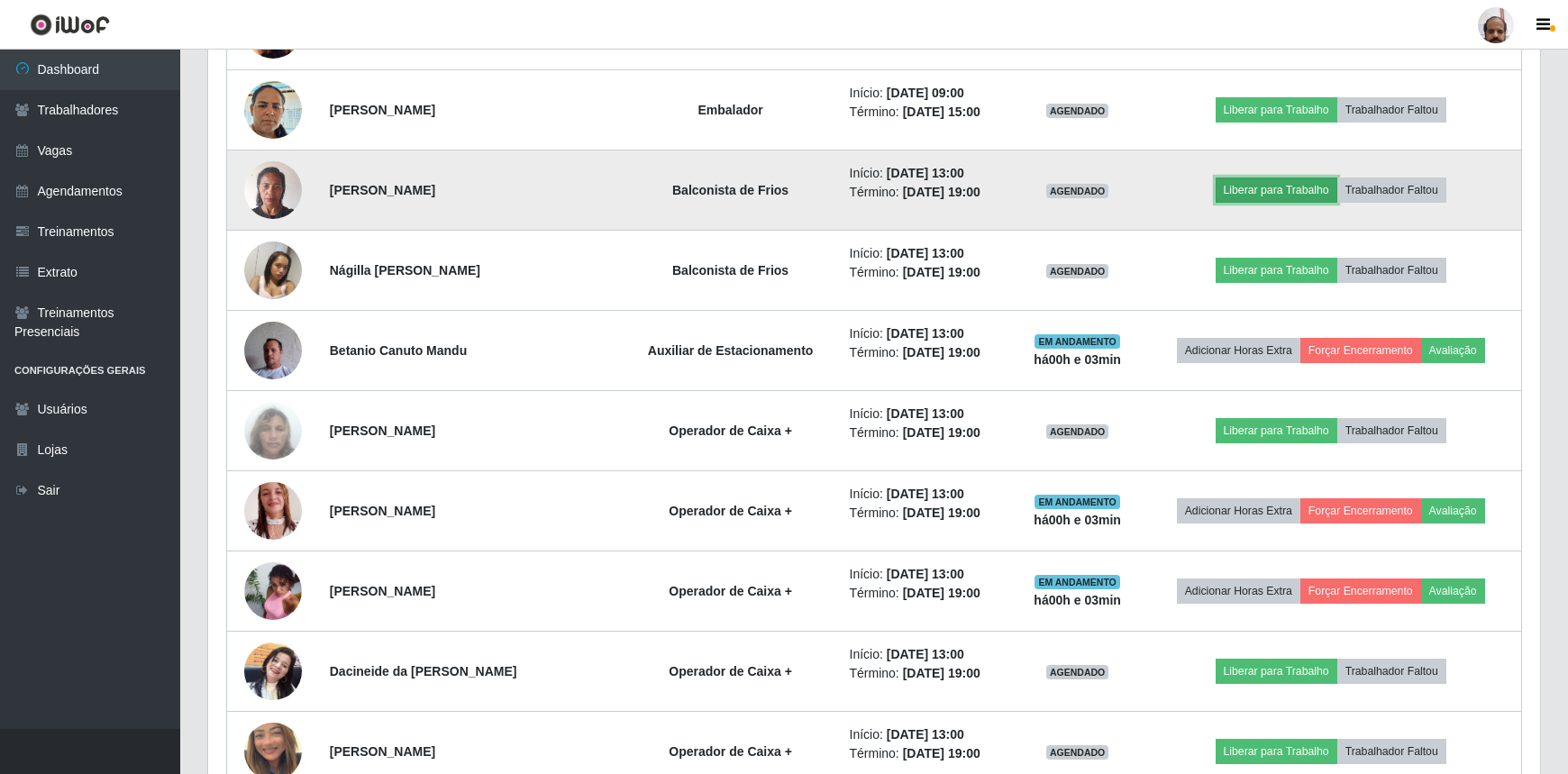
click at [1265, 180] on button "Liberar para Trabalho" at bounding box center [1276, 191] width 122 height 26
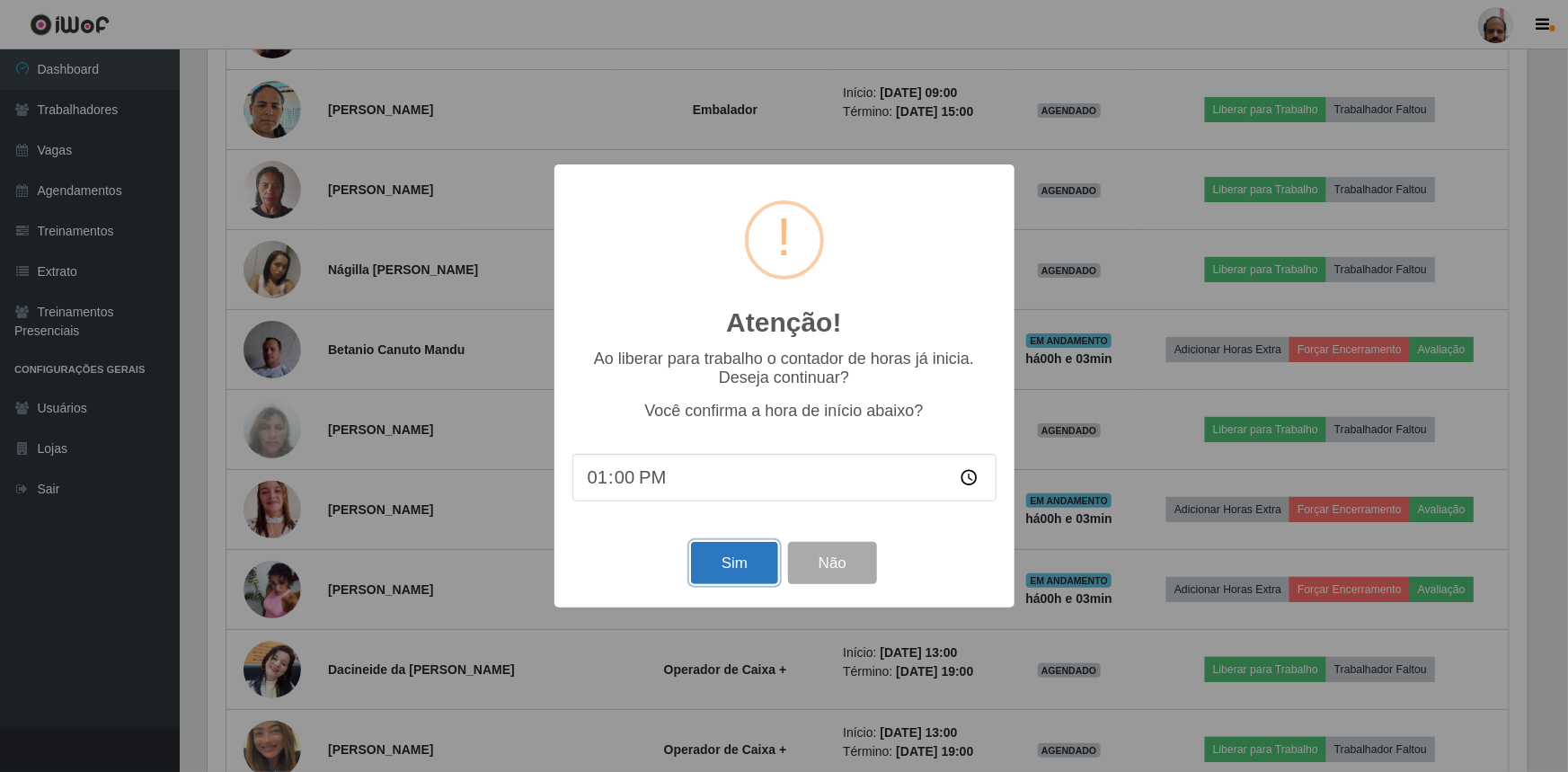
click at [738, 566] on button "Sim" at bounding box center [734, 563] width 87 height 42
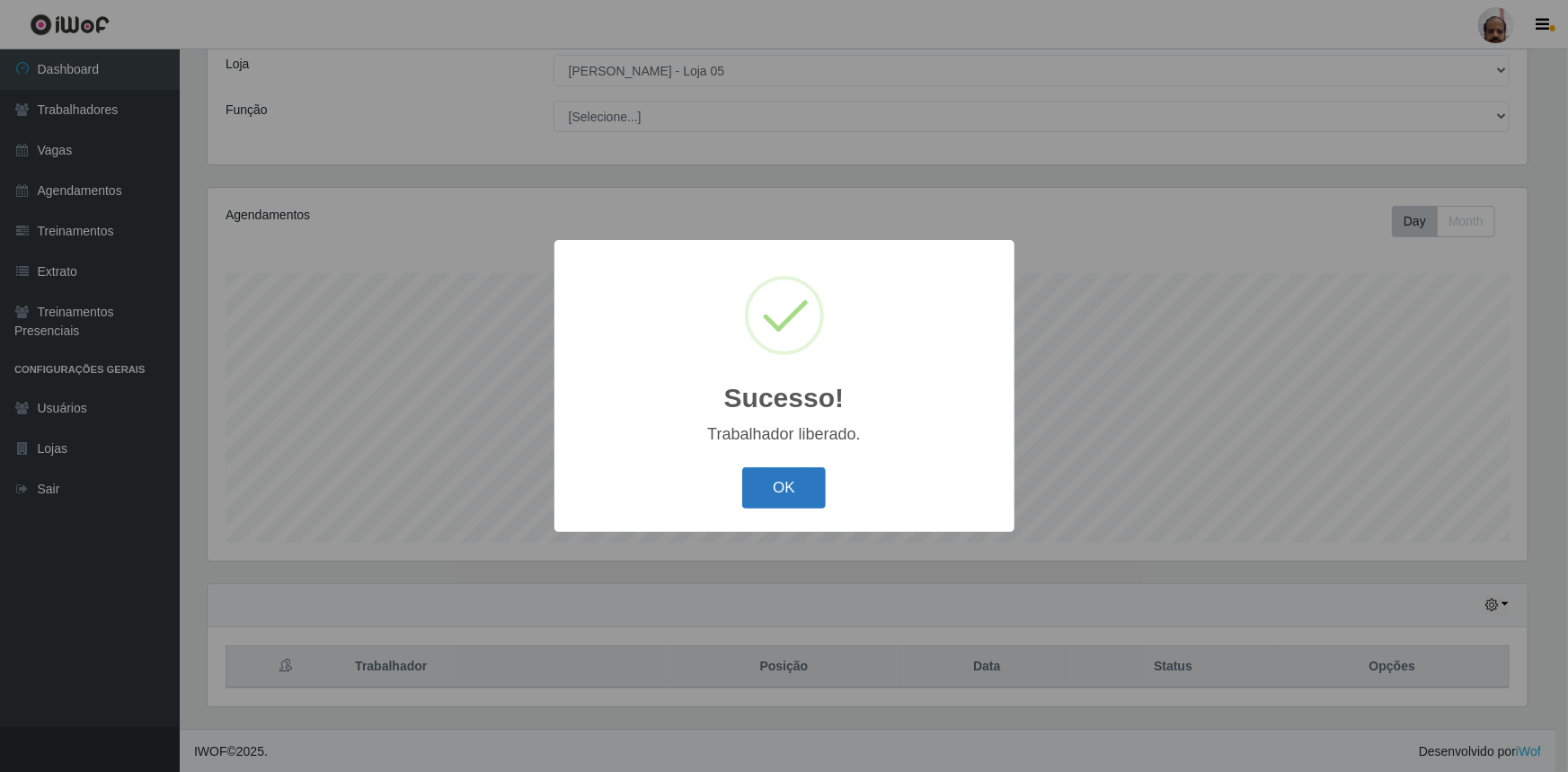
click at [781, 487] on button "OK" at bounding box center [784, 488] width 83 height 42
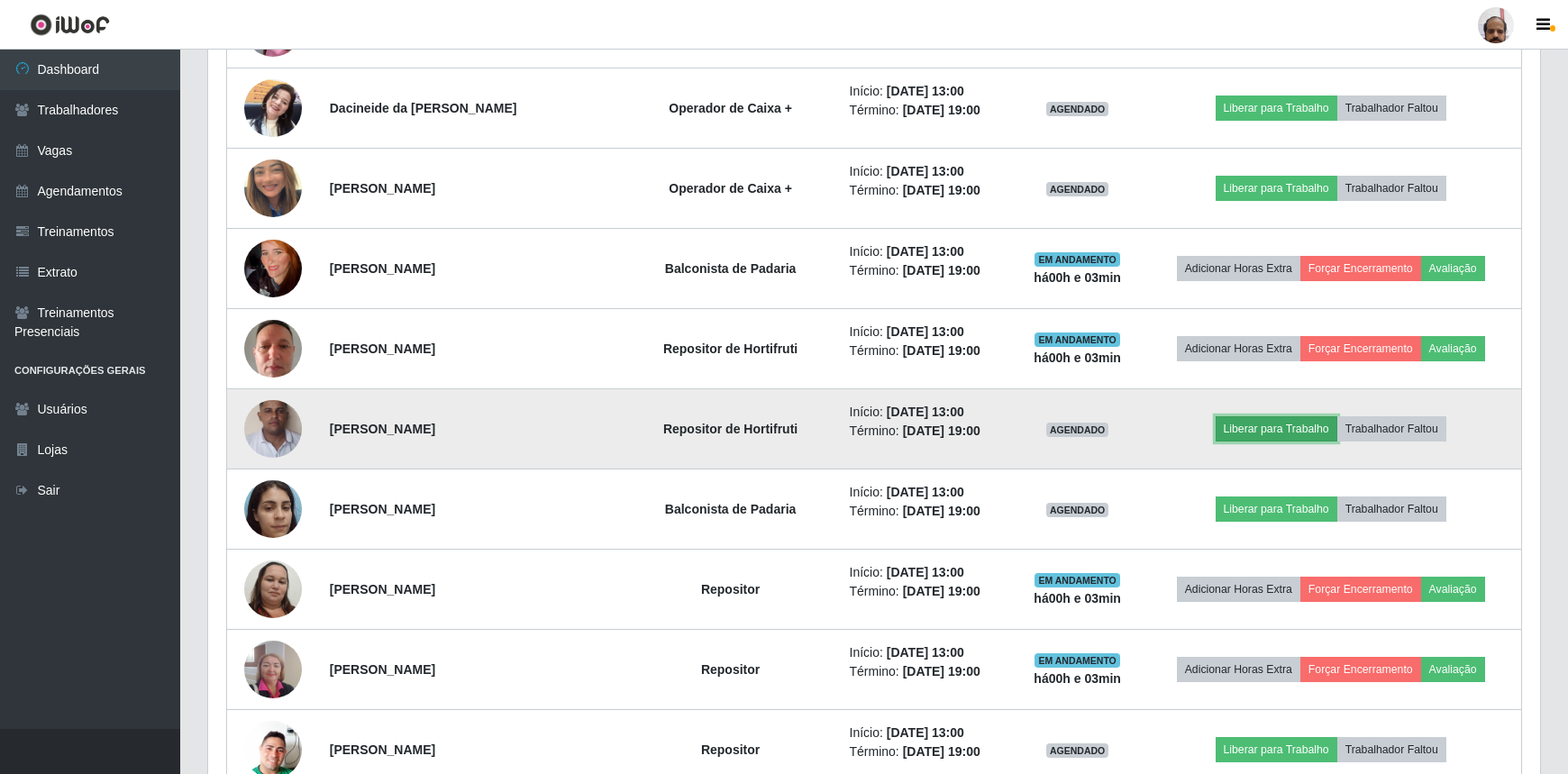
click at [1243, 425] on button "Liberar para Trabalho" at bounding box center [1276, 429] width 122 height 26
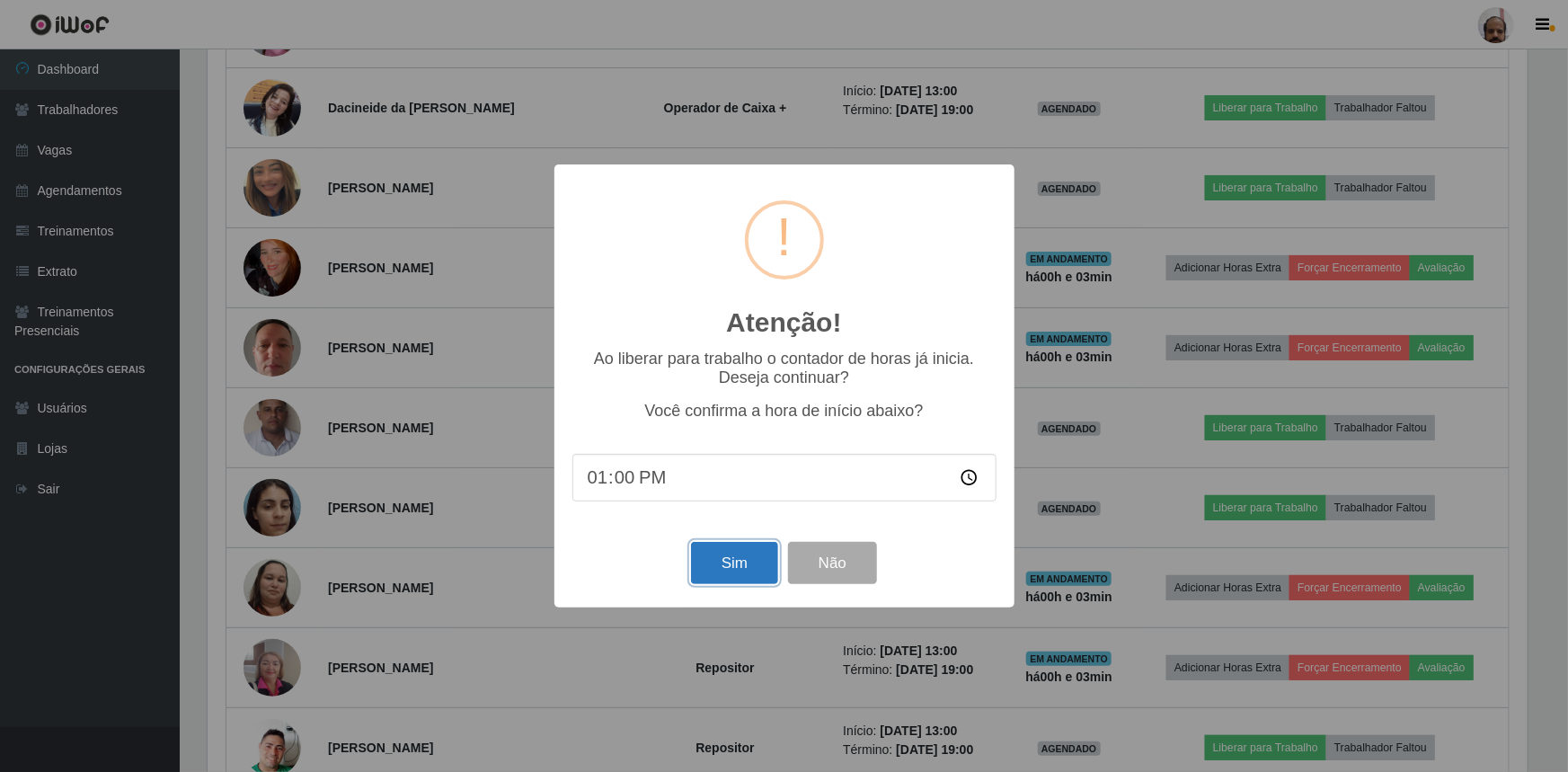
click at [740, 556] on button "Sim" at bounding box center [734, 563] width 87 height 42
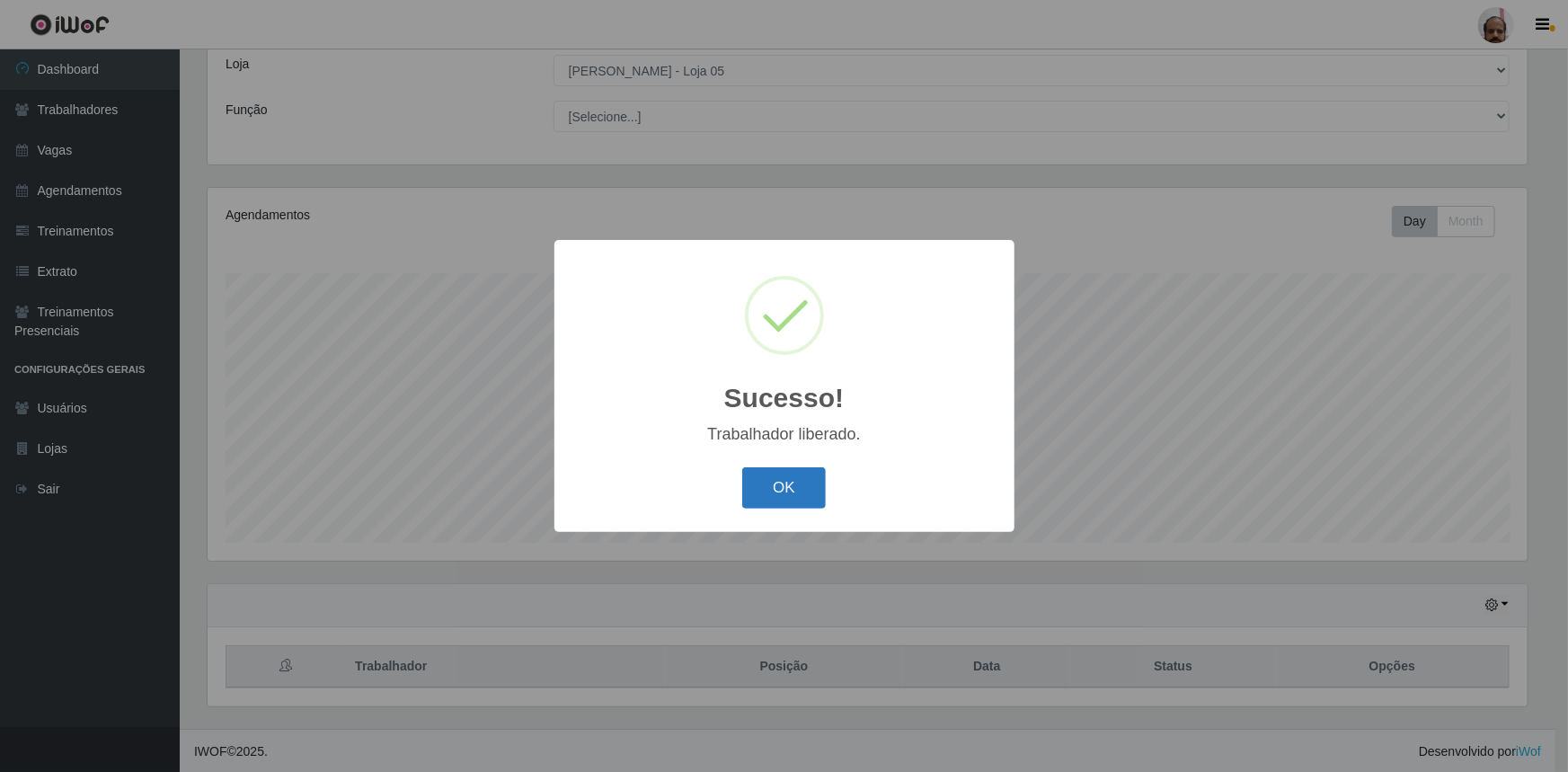
click at [777, 486] on button "OK" at bounding box center [784, 488] width 83 height 42
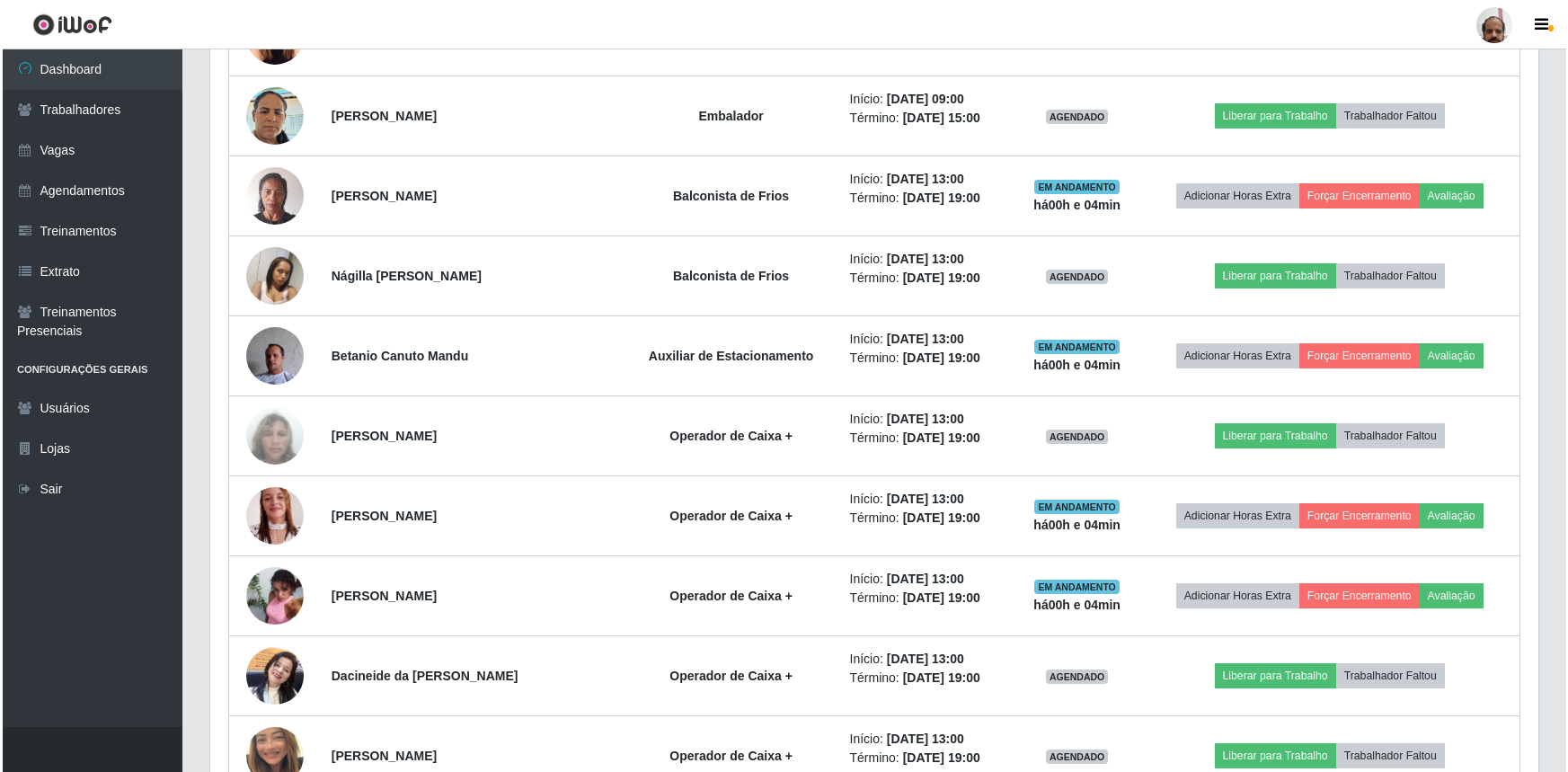
scroll to position [2470, 0]
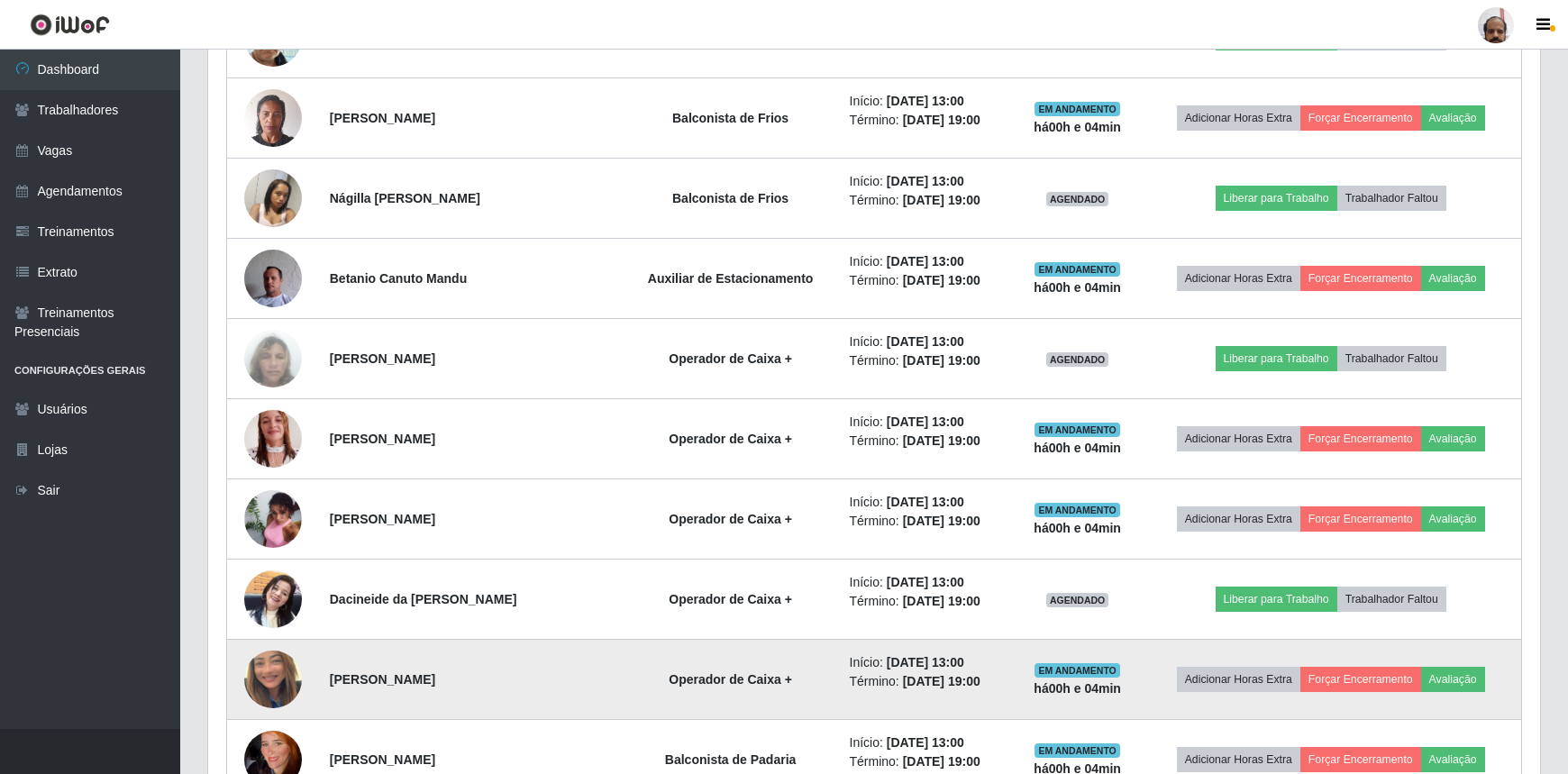
click at [265, 667] on img at bounding box center [272, 680] width 58 height 103
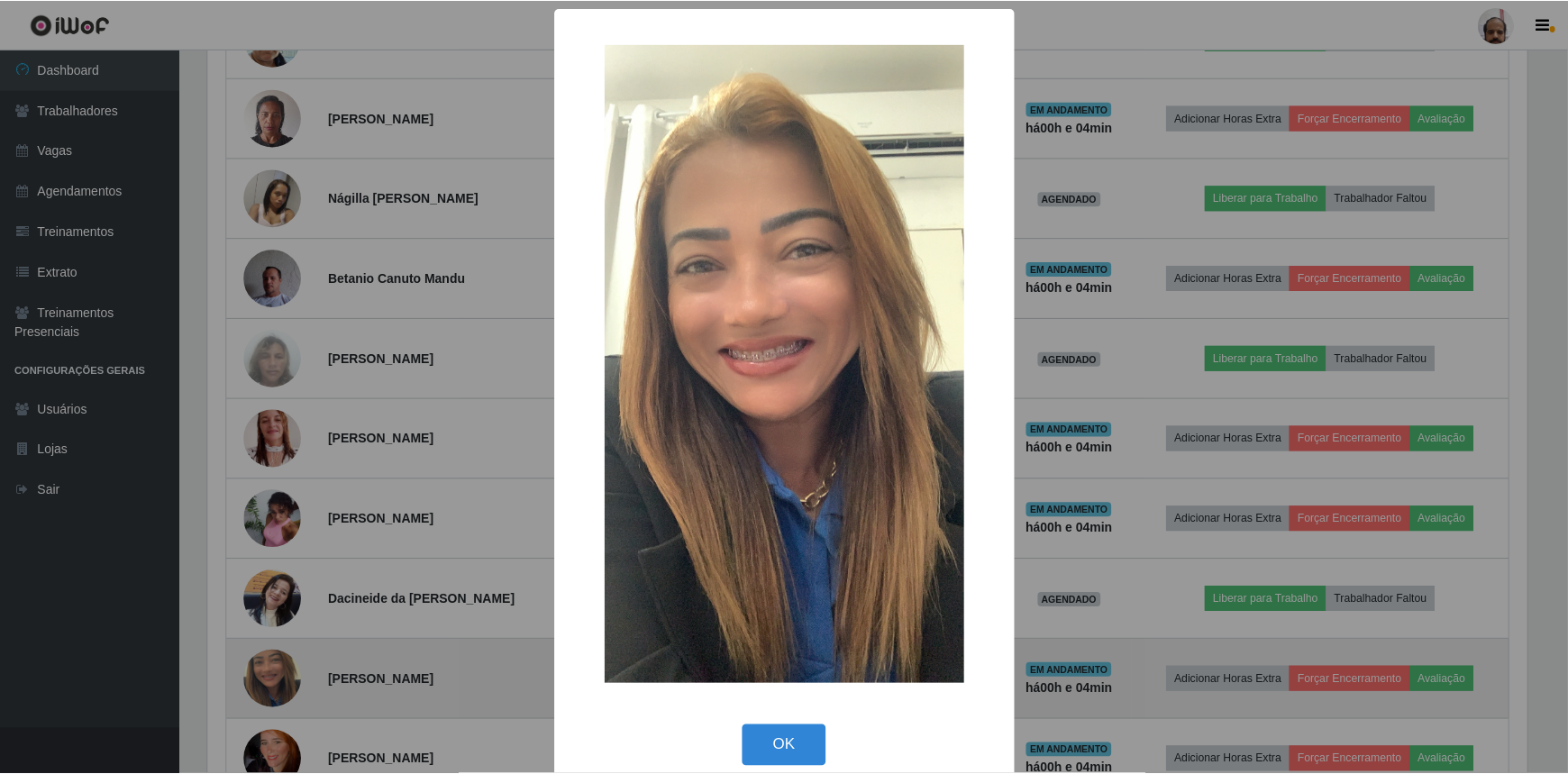
scroll to position [374, 1323]
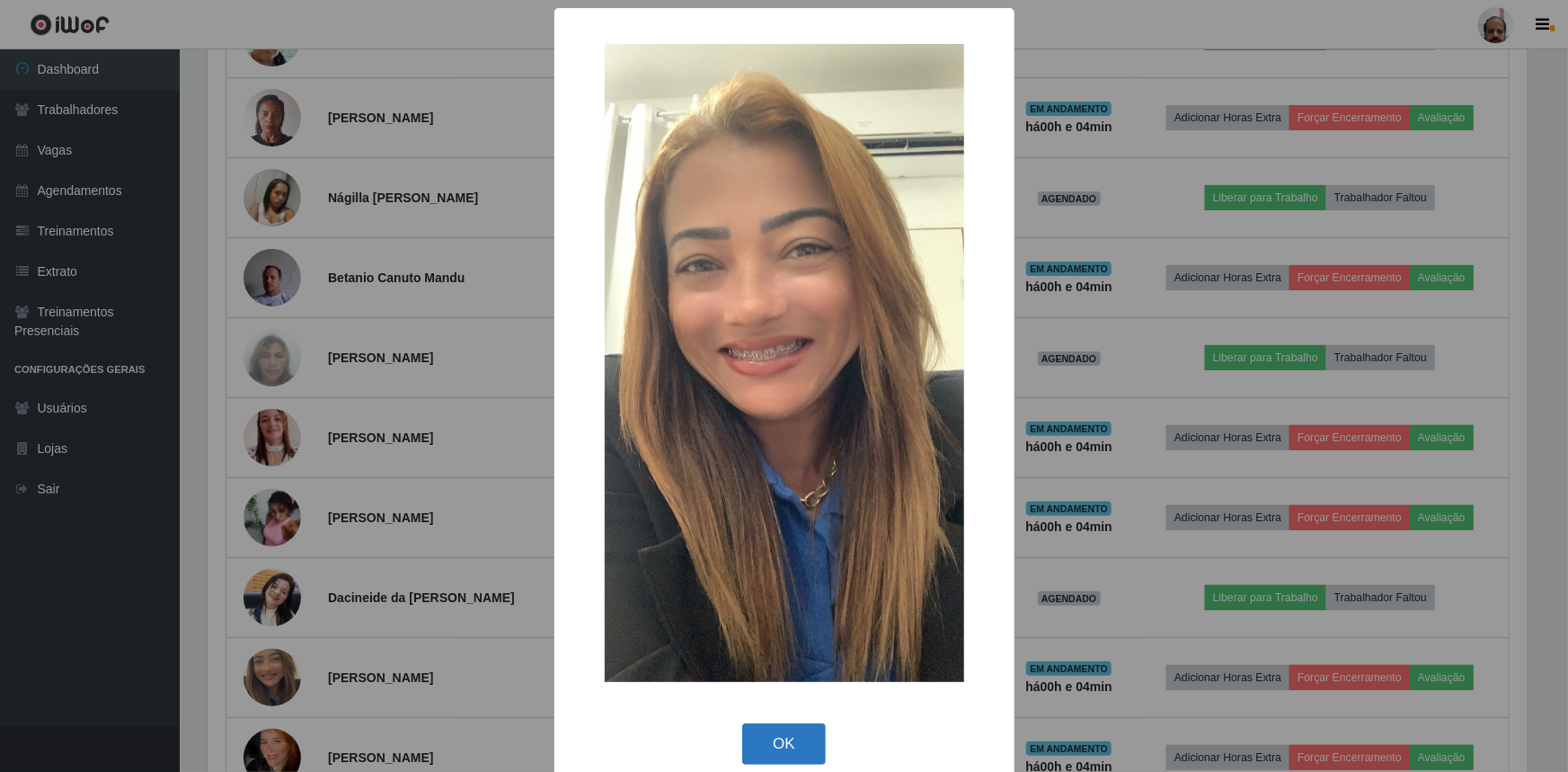
click at [782, 733] on button "OK" at bounding box center [784, 745] width 83 height 42
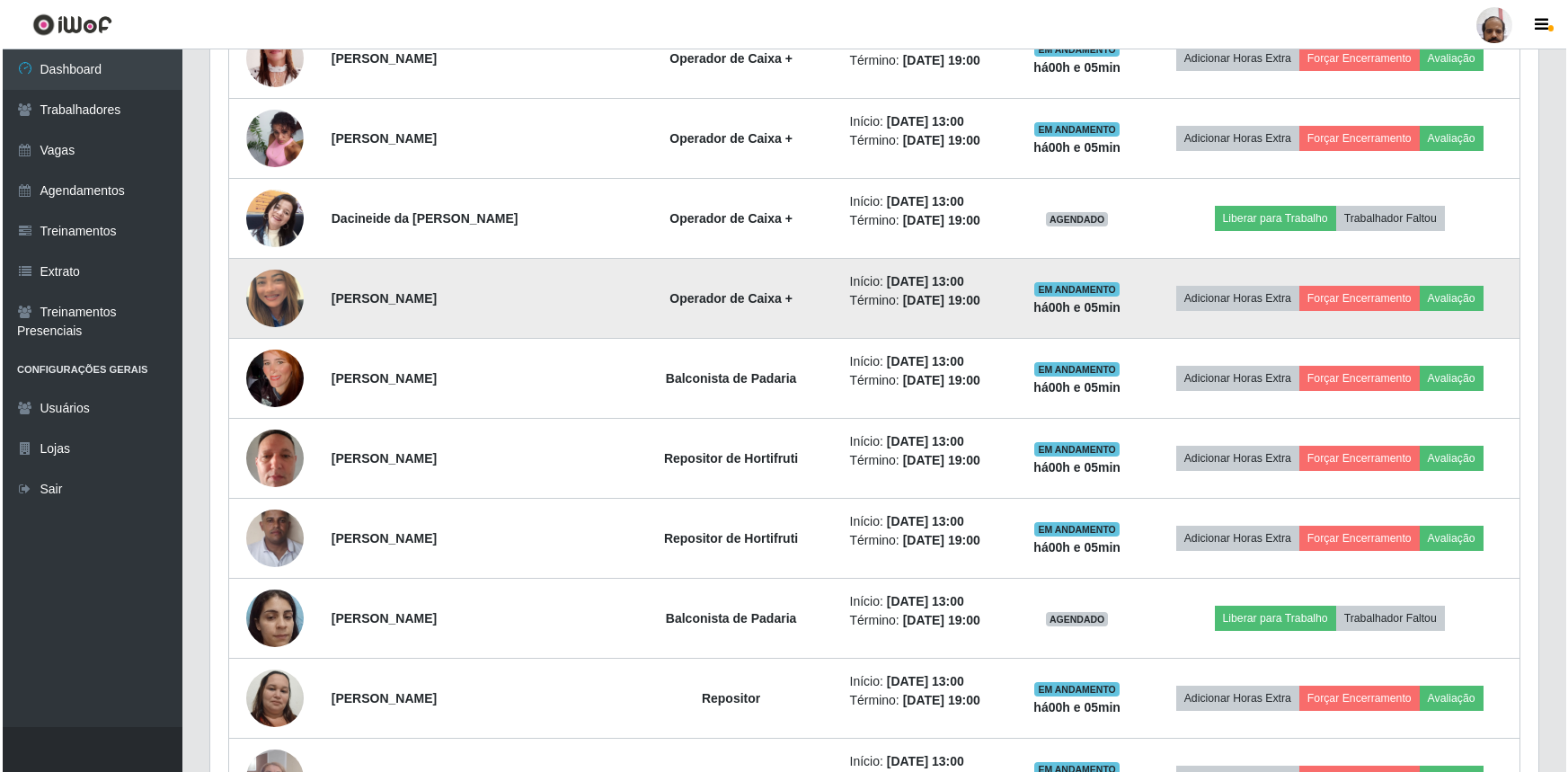
scroll to position [2878, 0]
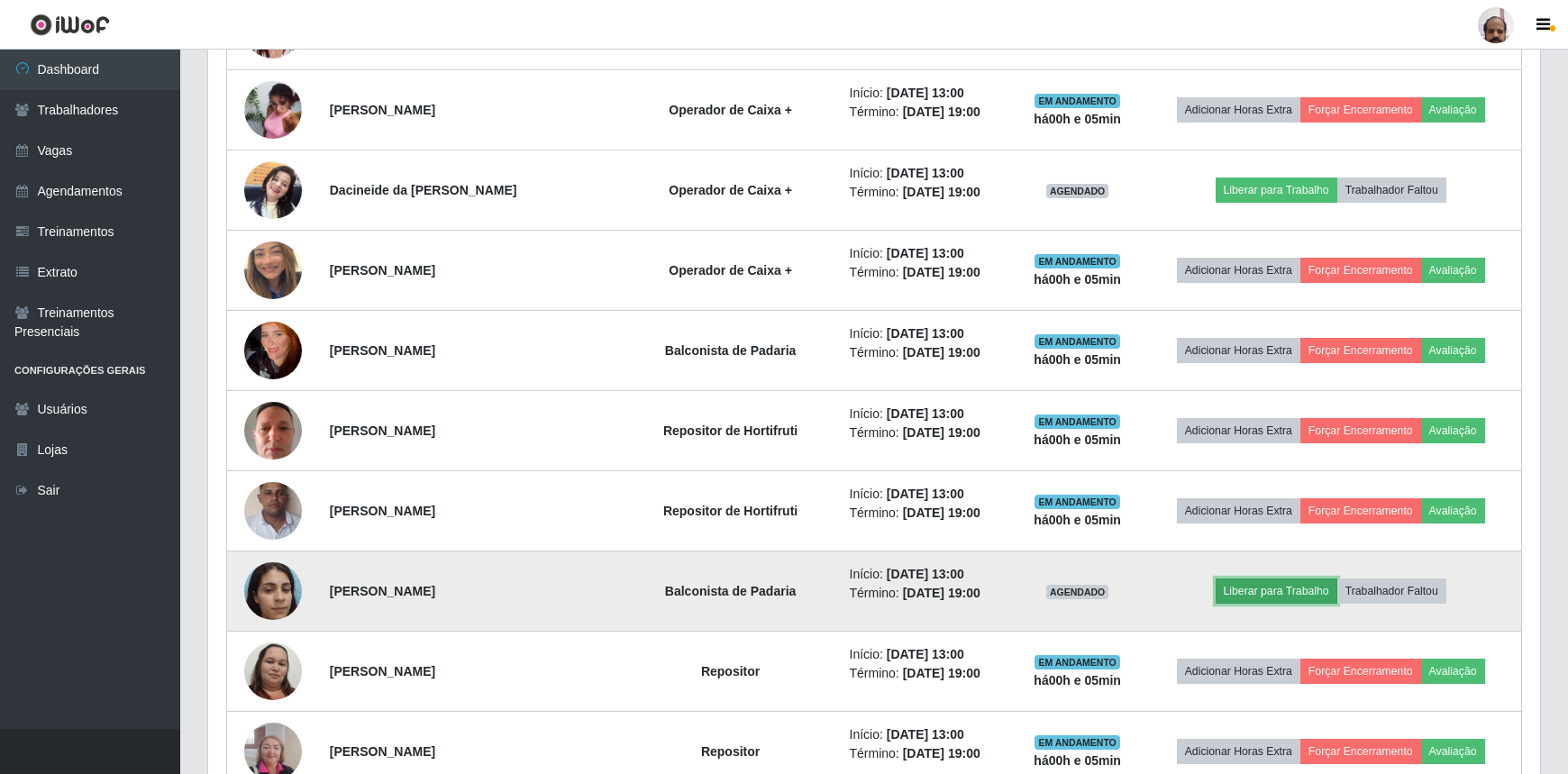
click at [1257, 585] on button "Liberar para Trabalho" at bounding box center [1276, 592] width 122 height 26
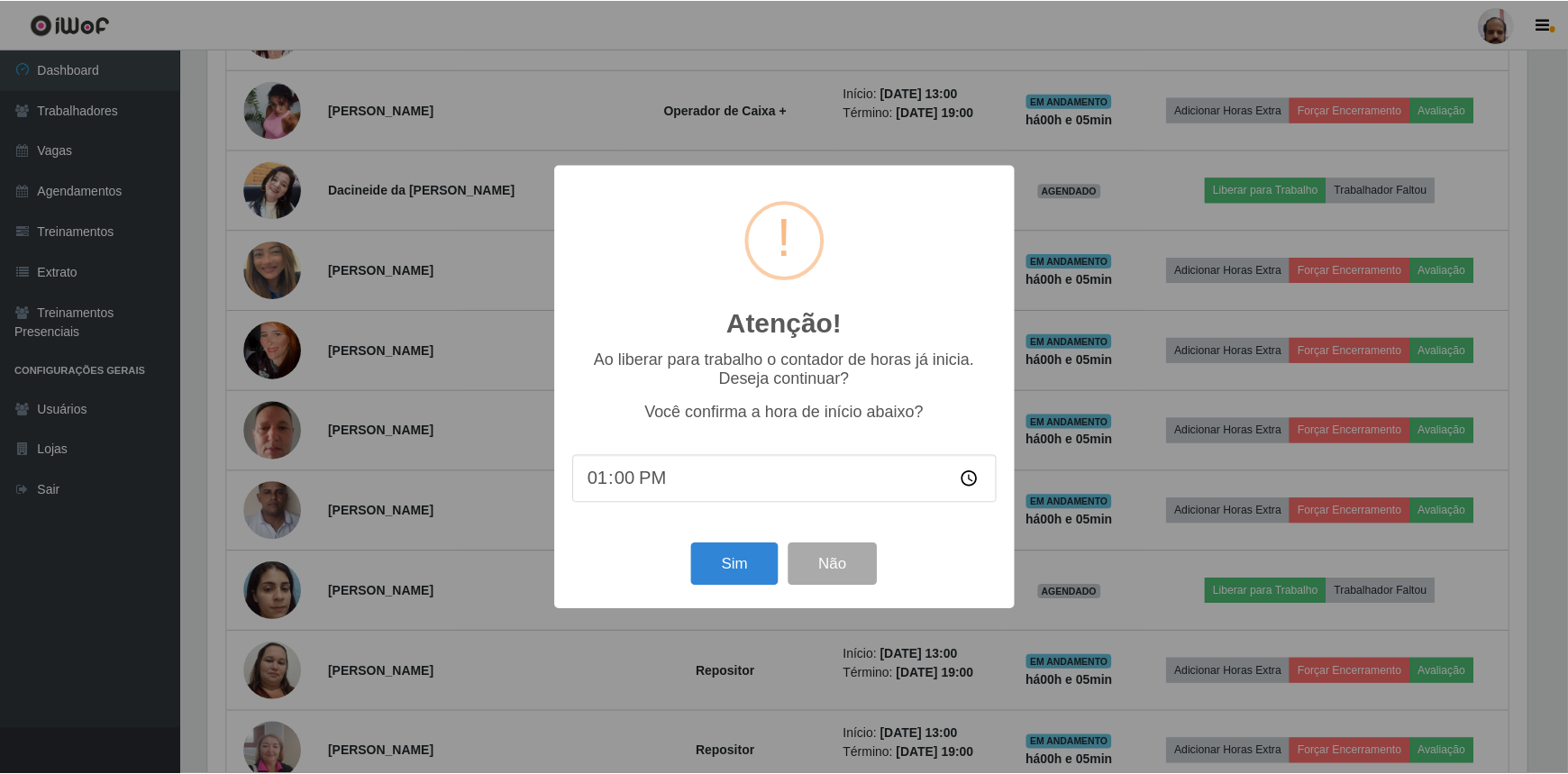
scroll to position [374, 1323]
click at [740, 573] on button "Sim" at bounding box center [736, 565] width 87 height 42
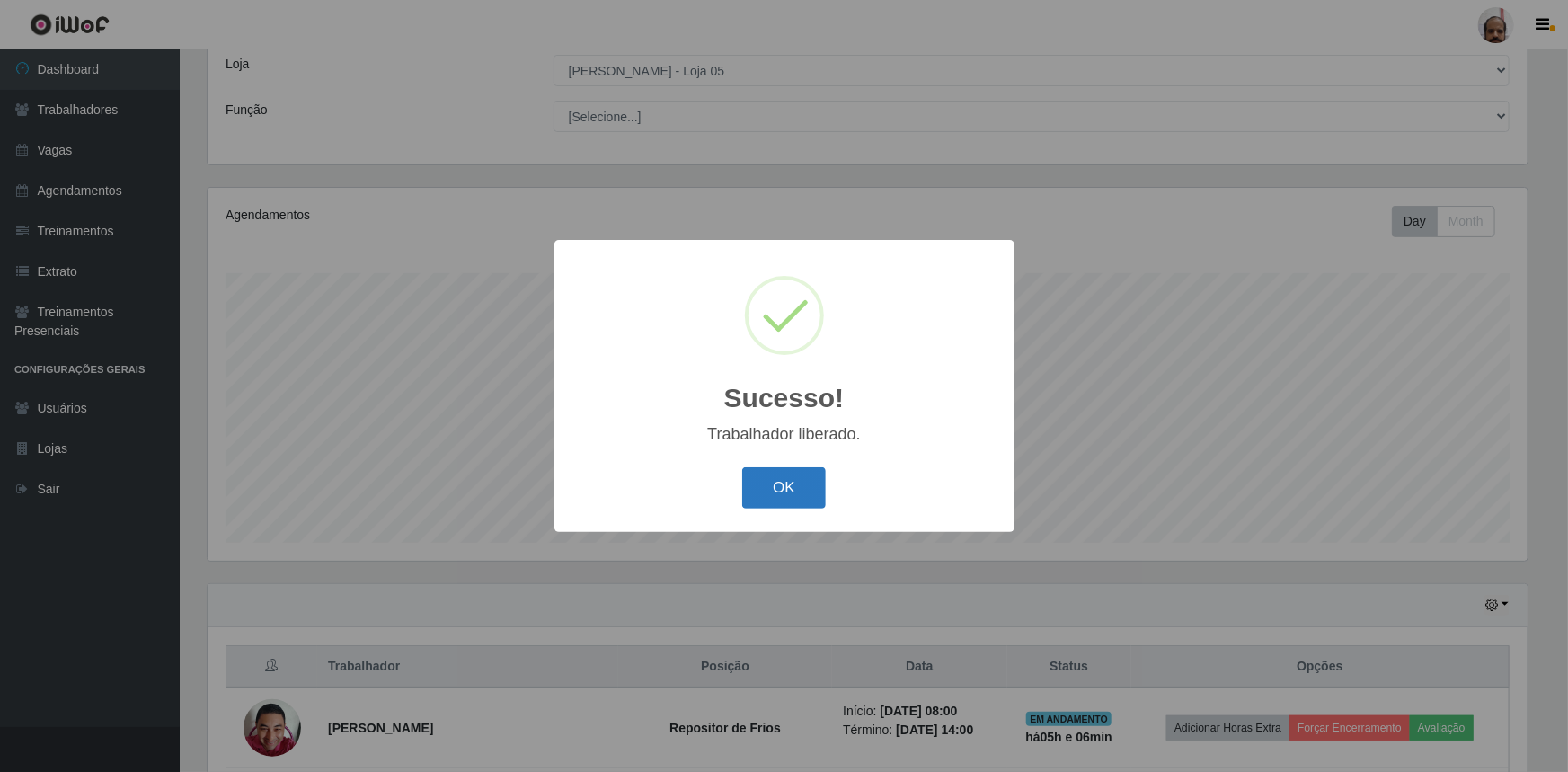
click at [790, 477] on button "OK" at bounding box center [784, 488] width 83 height 42
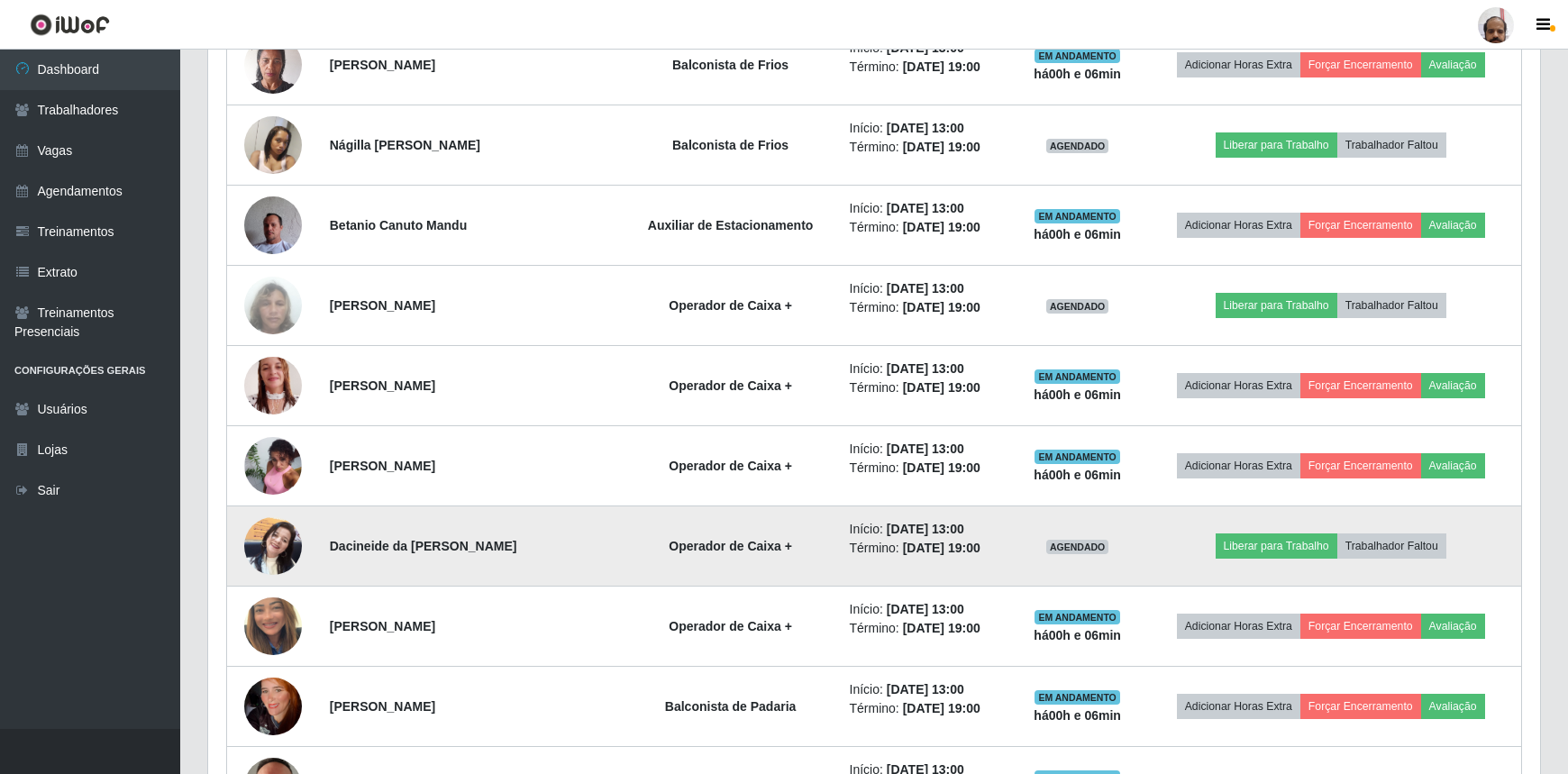
scroll to position [2559, 0]
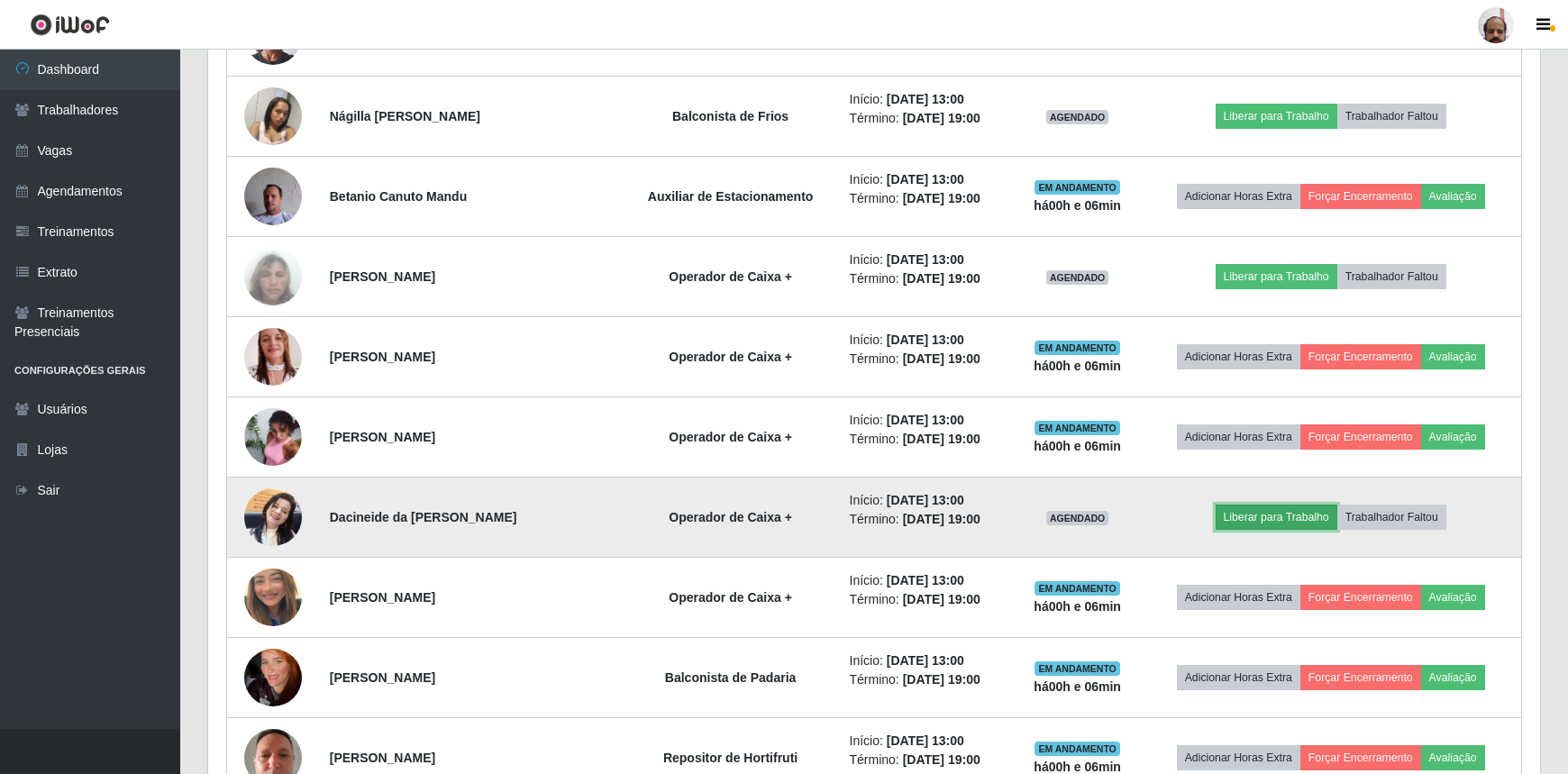
click at [1256, 515] on button "Liberar para Trabalho" at bounding box center [1276, 517] width 122 height 26
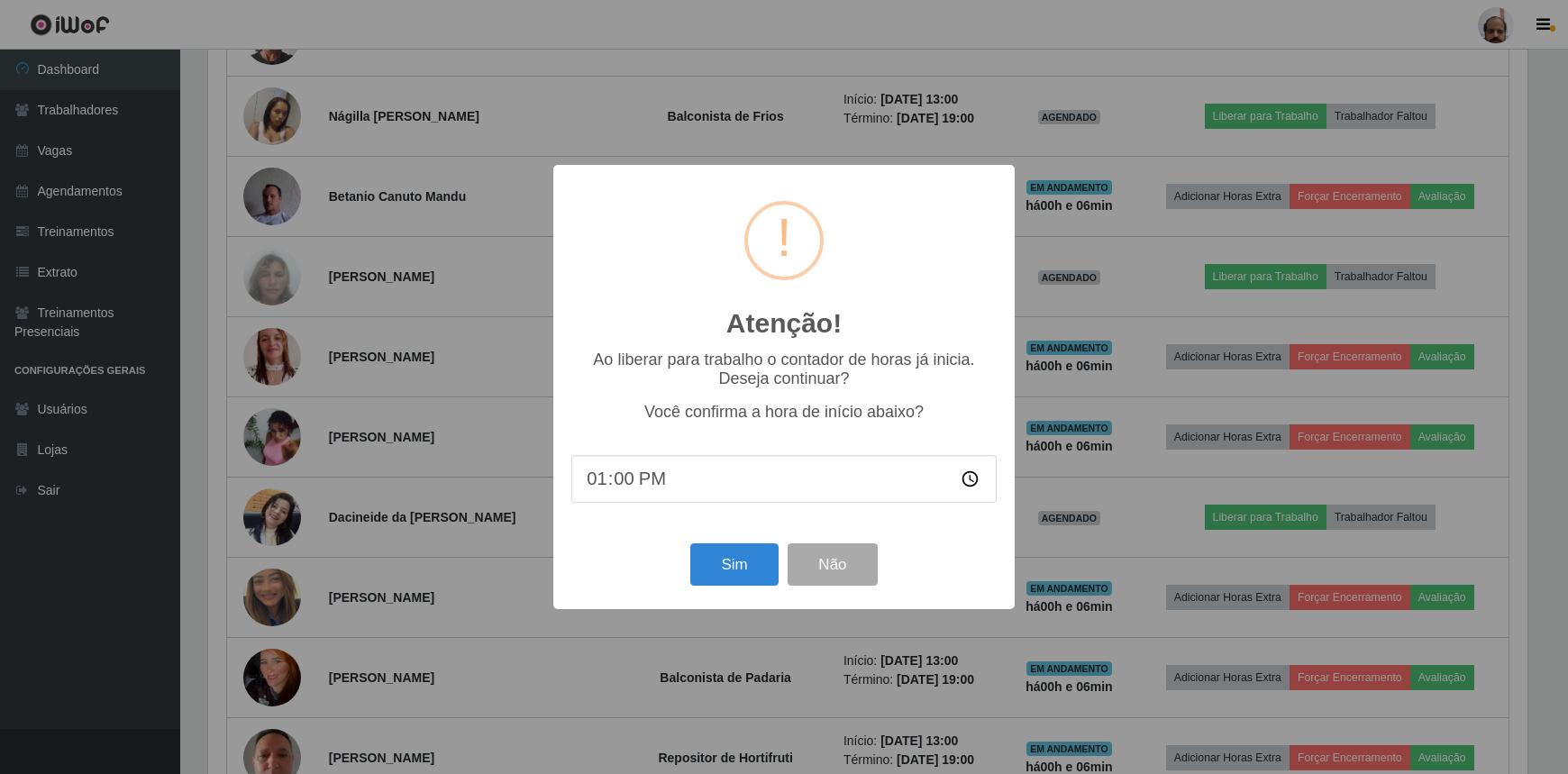
scroll to position [374, 1323]
click at [756, 558] on button "Sim" at bounding box center [736, 565] width 87 height 42
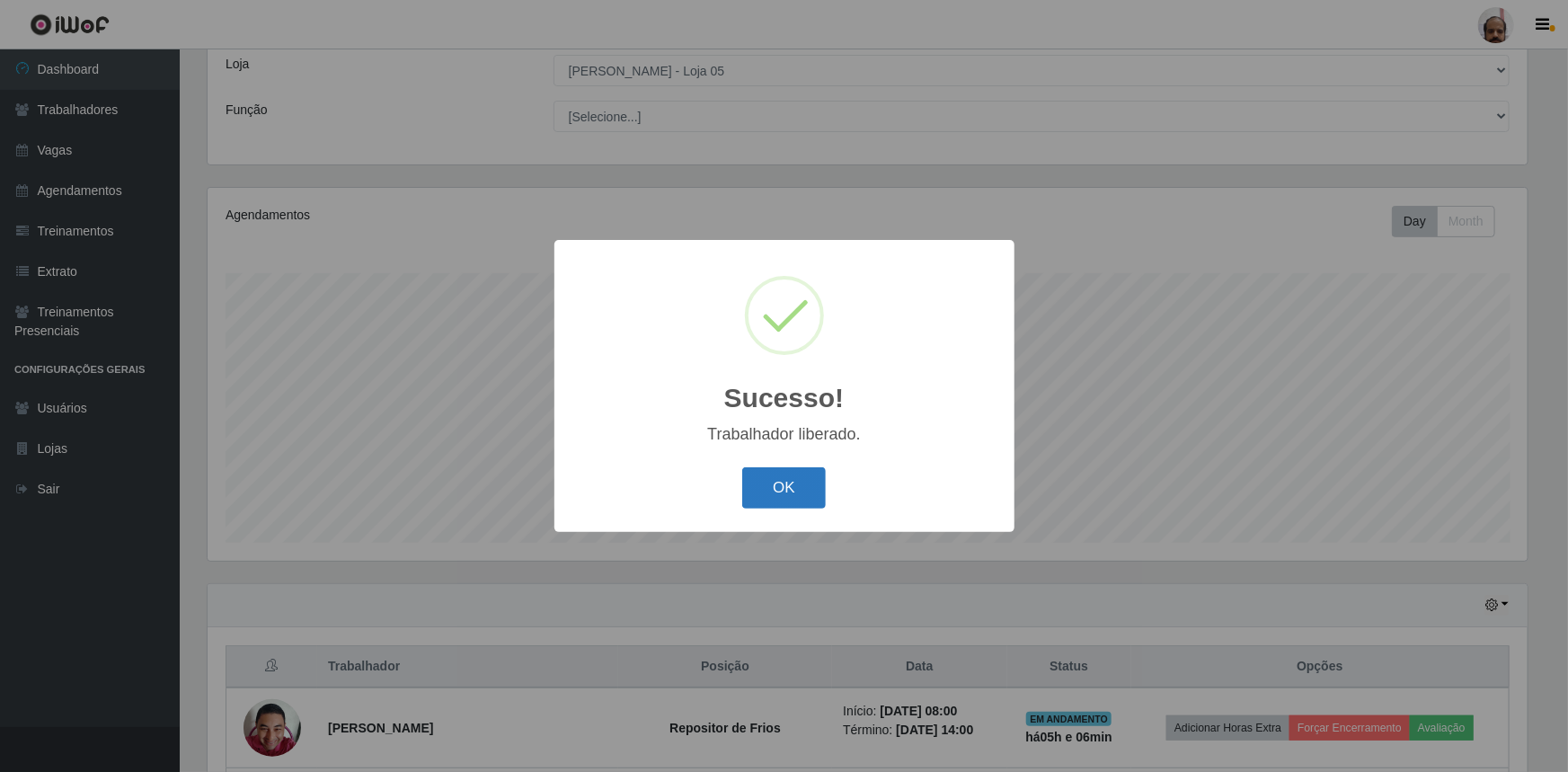
click at [772, 488] on button "OK" at bounding box center [784, 488] width 83 height 42
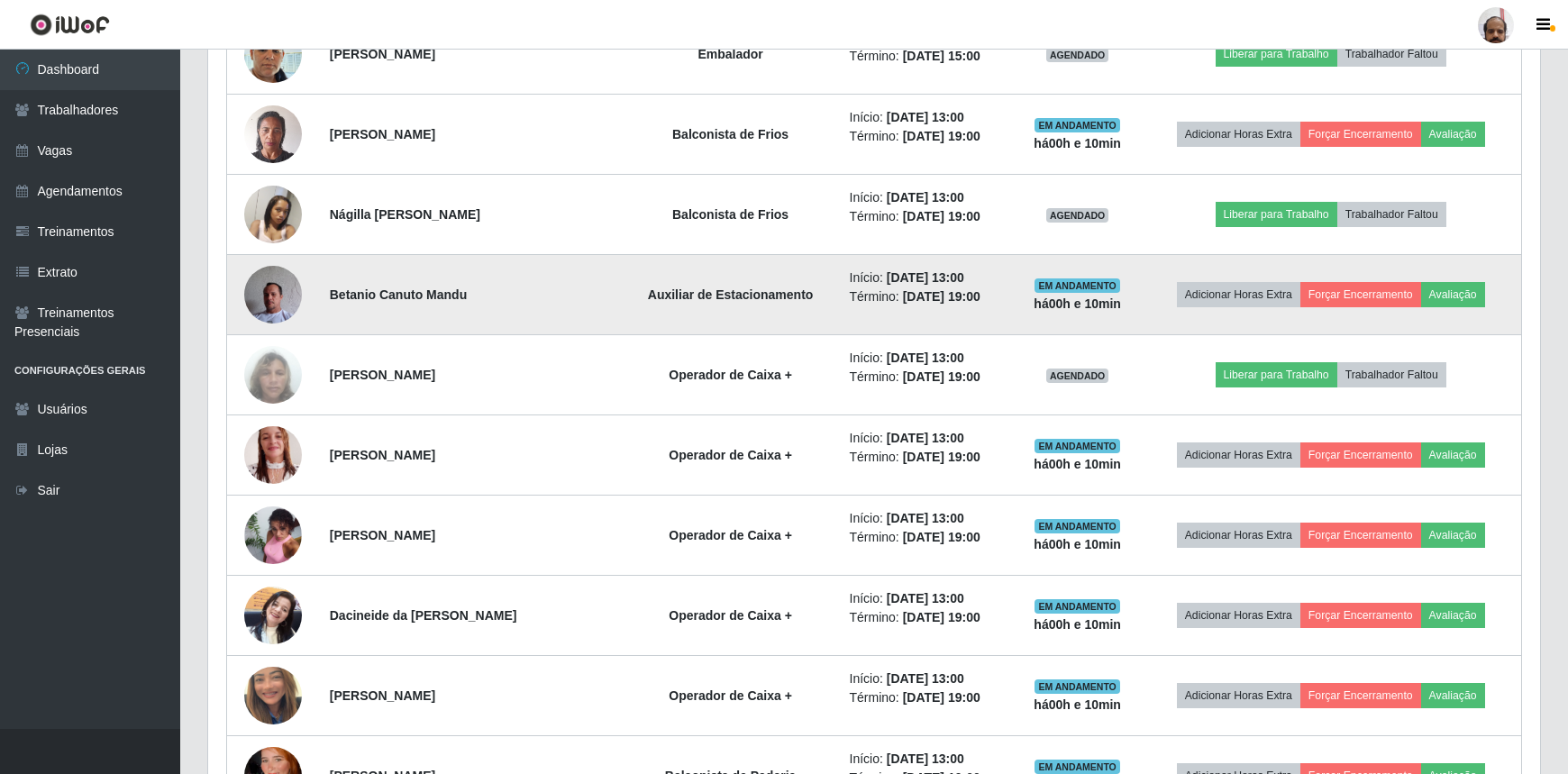
scroll to position [2476, 0]
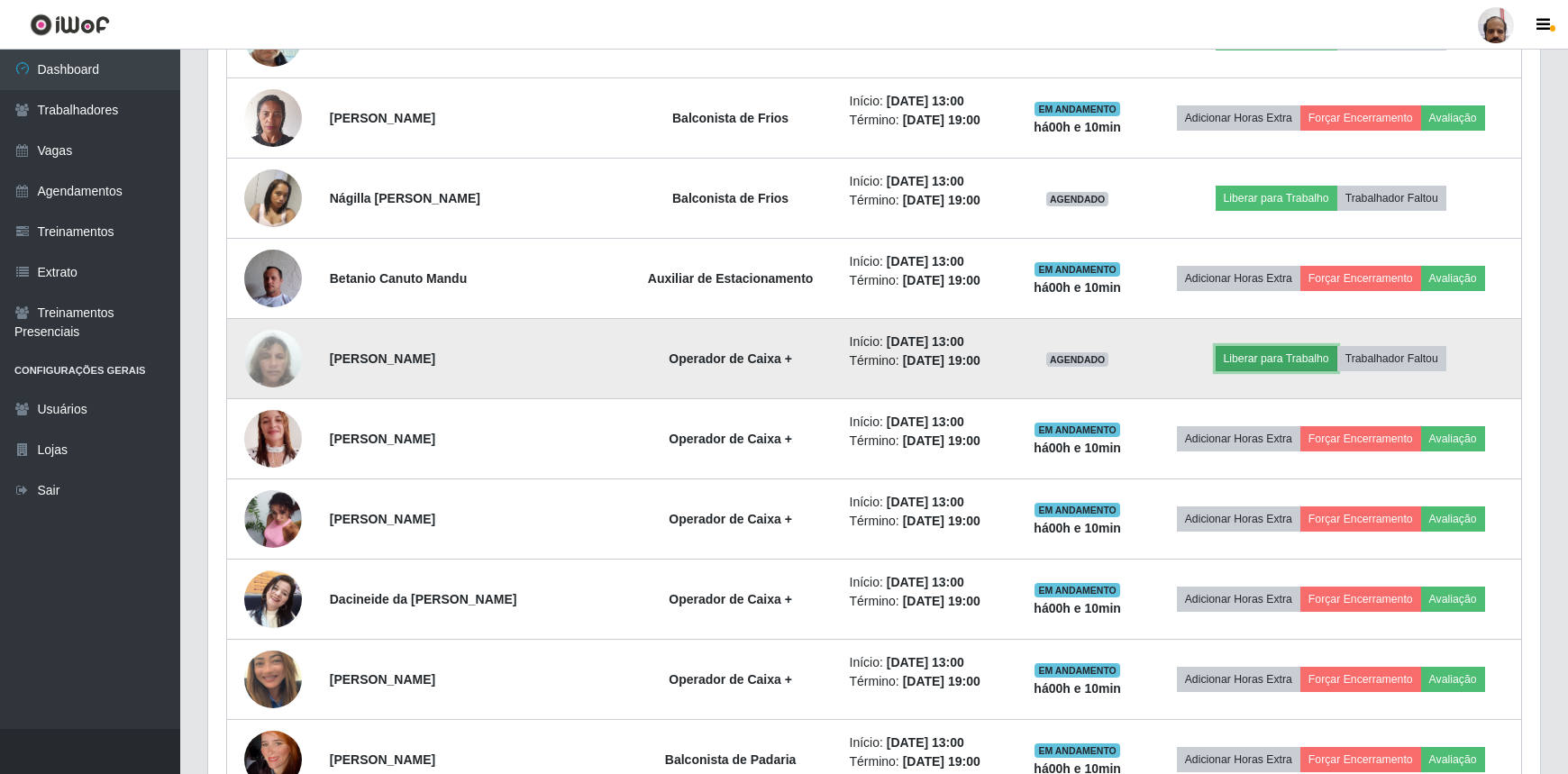
click at [1259, 358] on button "Liberar para Trabalho" at bounding box center [1276, 359] width 122 height 26
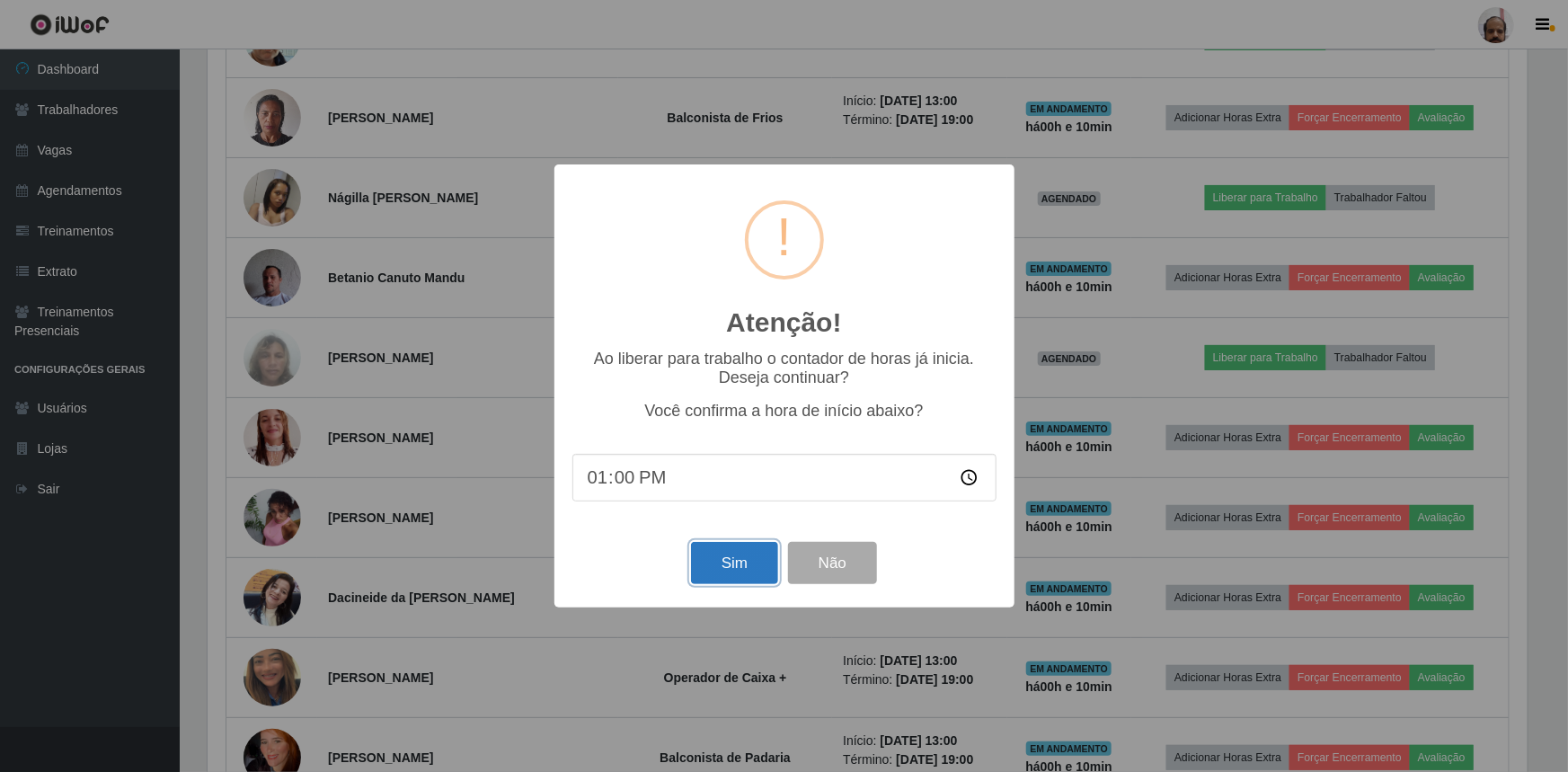
click at [754, 561] on button "Sim" at bounding box center [734, 563] width 87 height 42
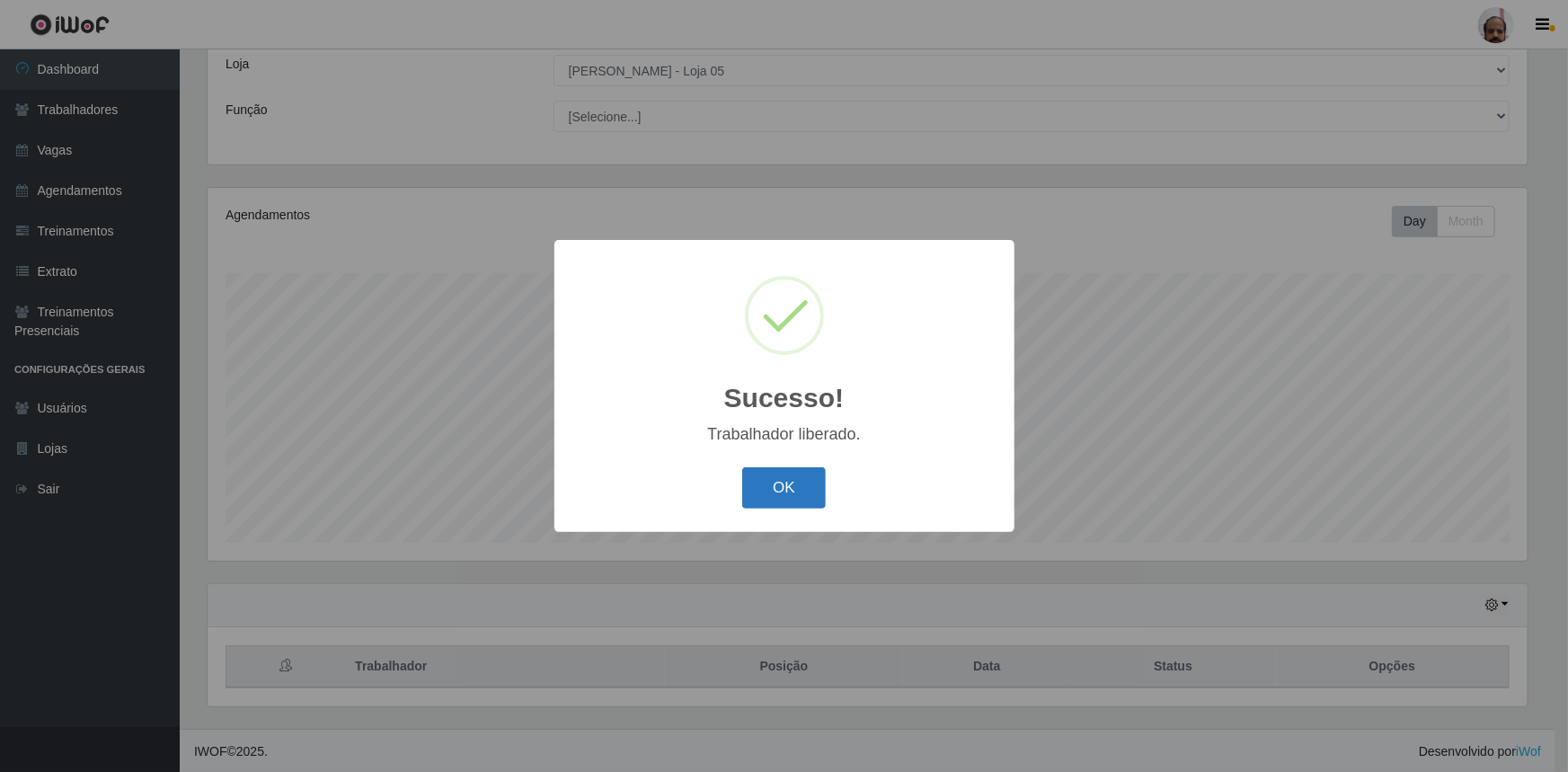
click at [804, 487] on button "OK" at bounding box center [784, 488] width 83 height 42
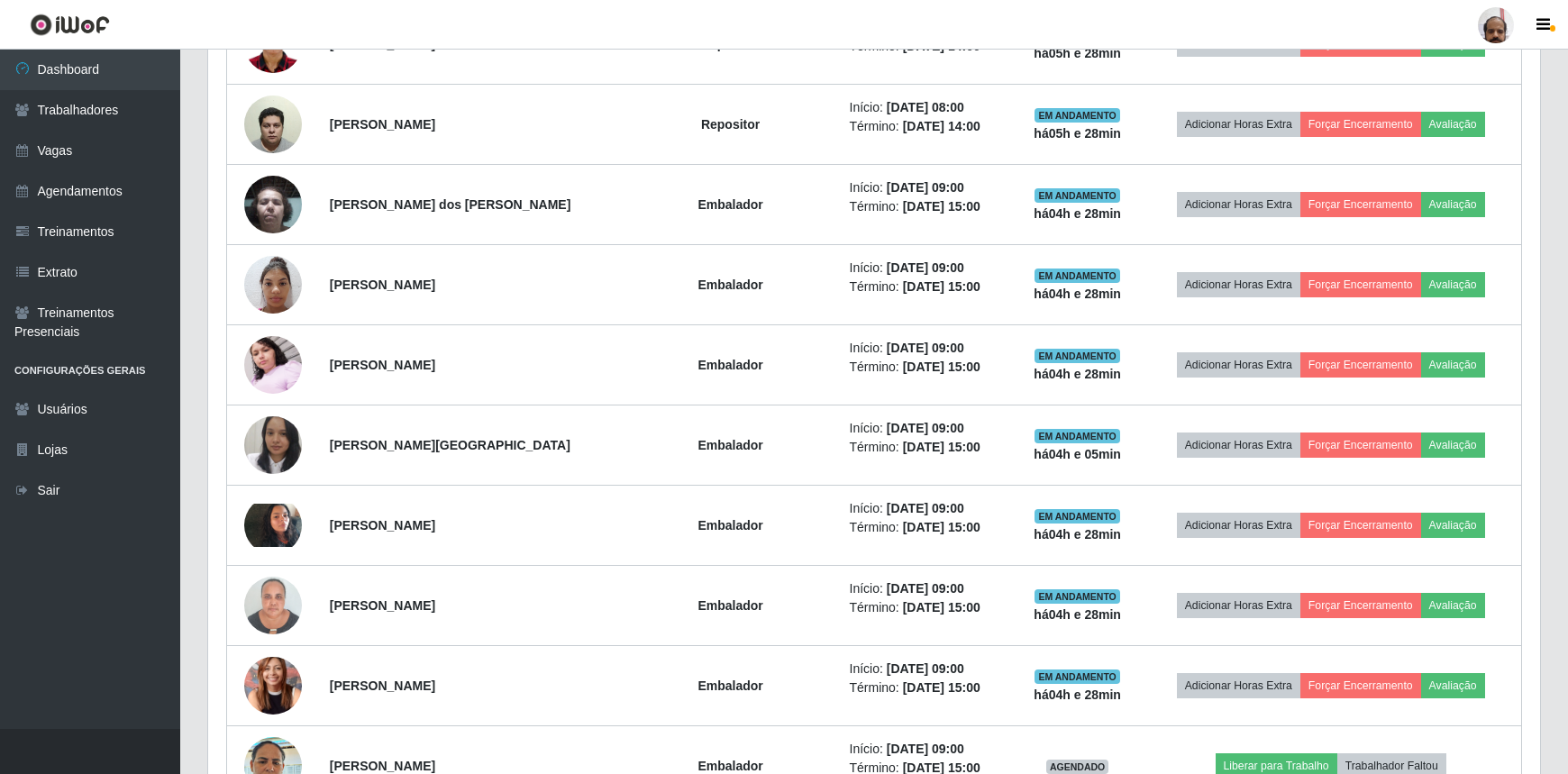
scroll to position [1739, 0]
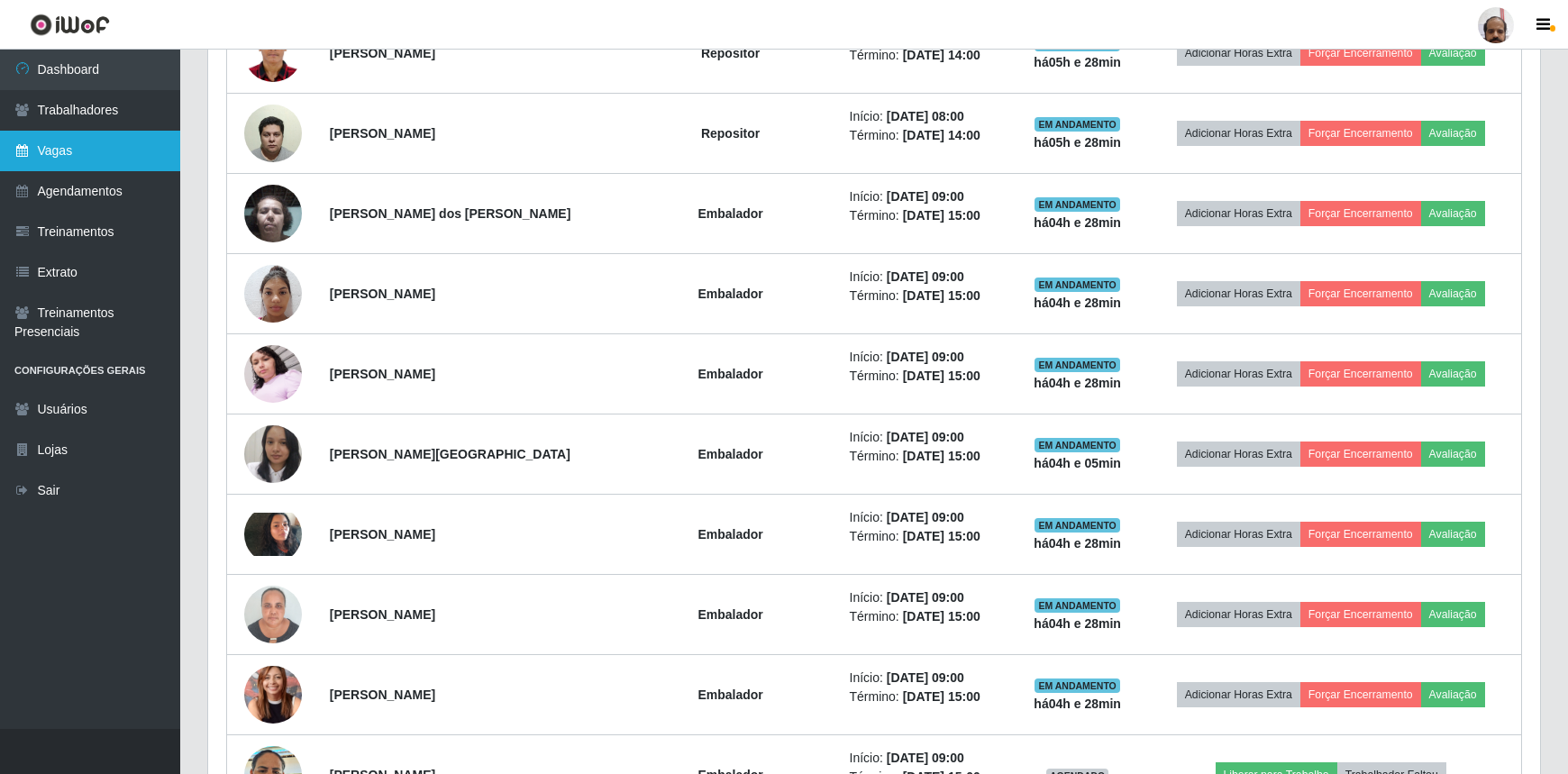
click at [78, 148] on link "Vagas" at bounding box center [90, 150] width 181 height 40
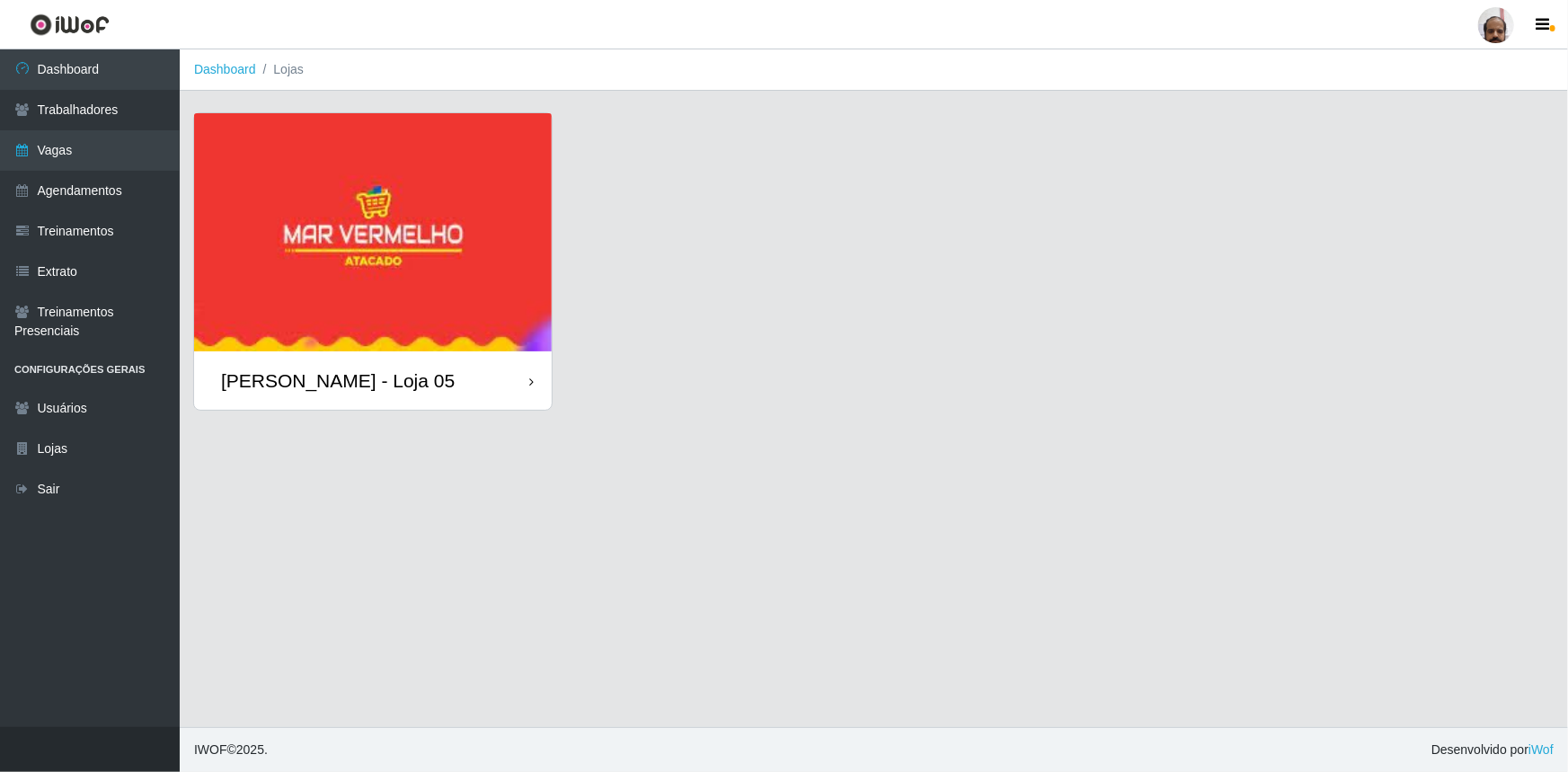
click at [352, 378] on div "[PERSON_NAME] - Loja 05" at bounding box center [337, 381] width 233 height 23
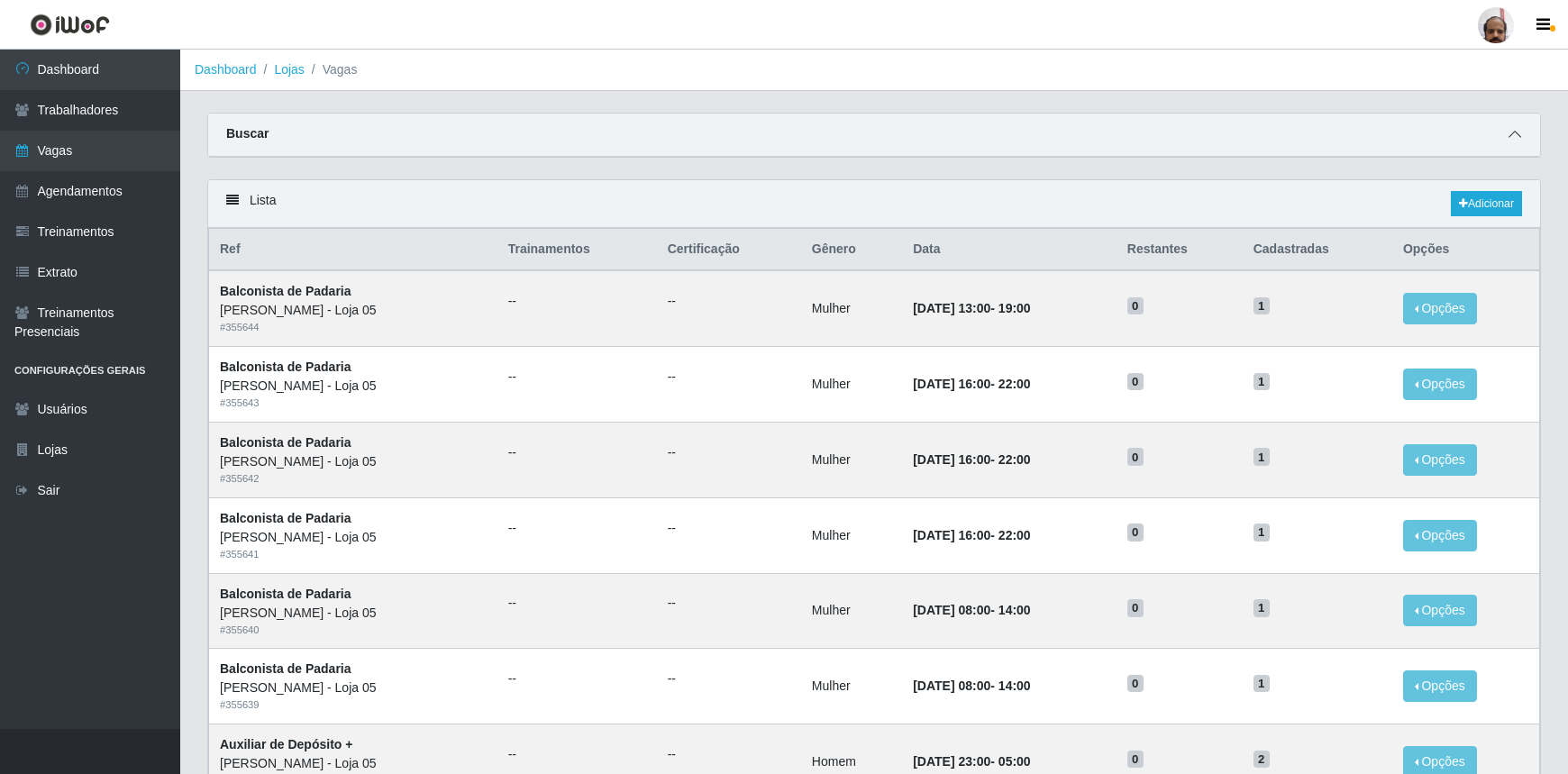
click at [1514, 133] on icon at bounding box center [1515, 135] width 13 height 13
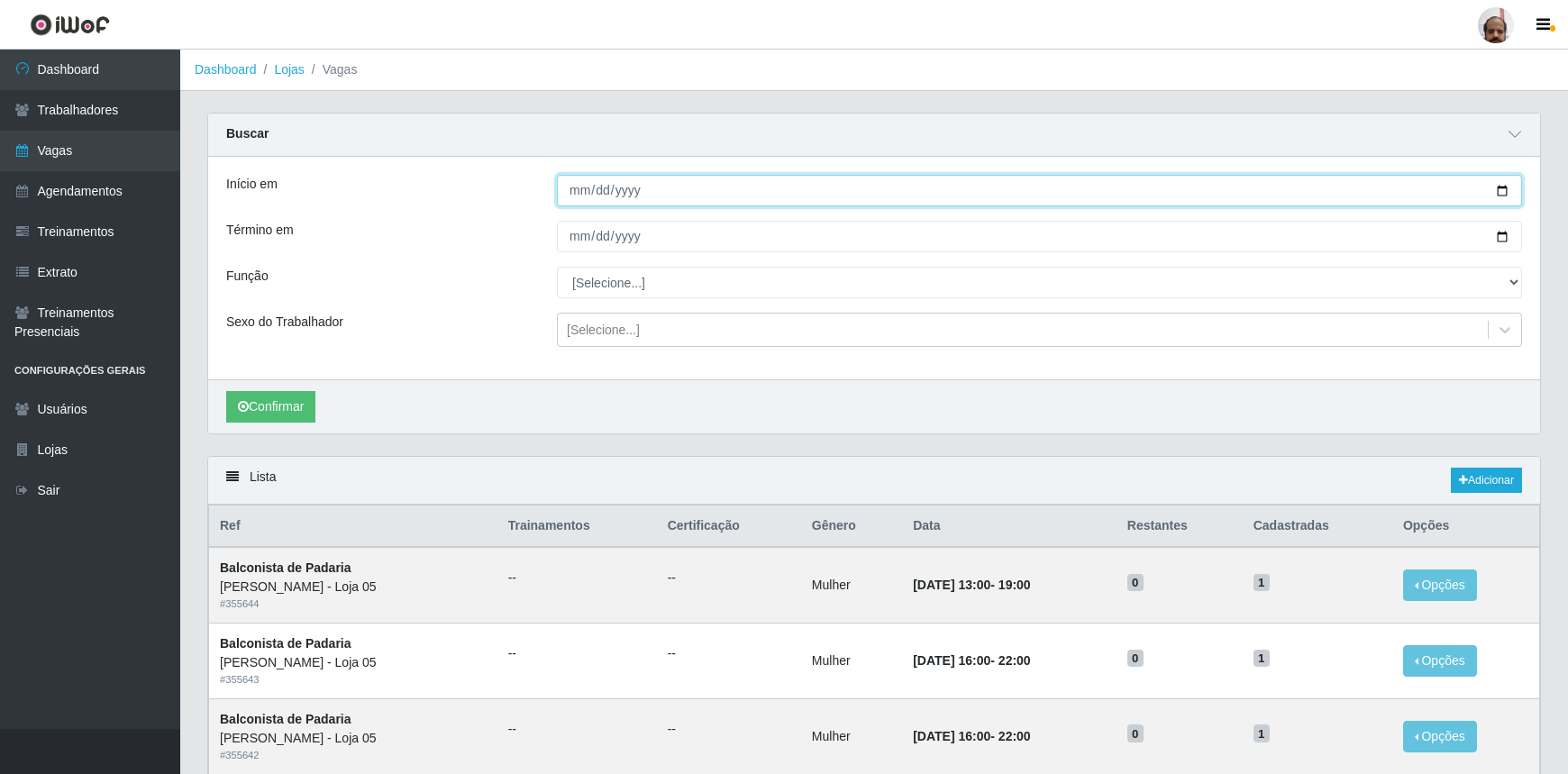
click at [1500, 188] on input "Início em" at bounding box center [1039, 191] width 965 height 31
type input "[DATE]"
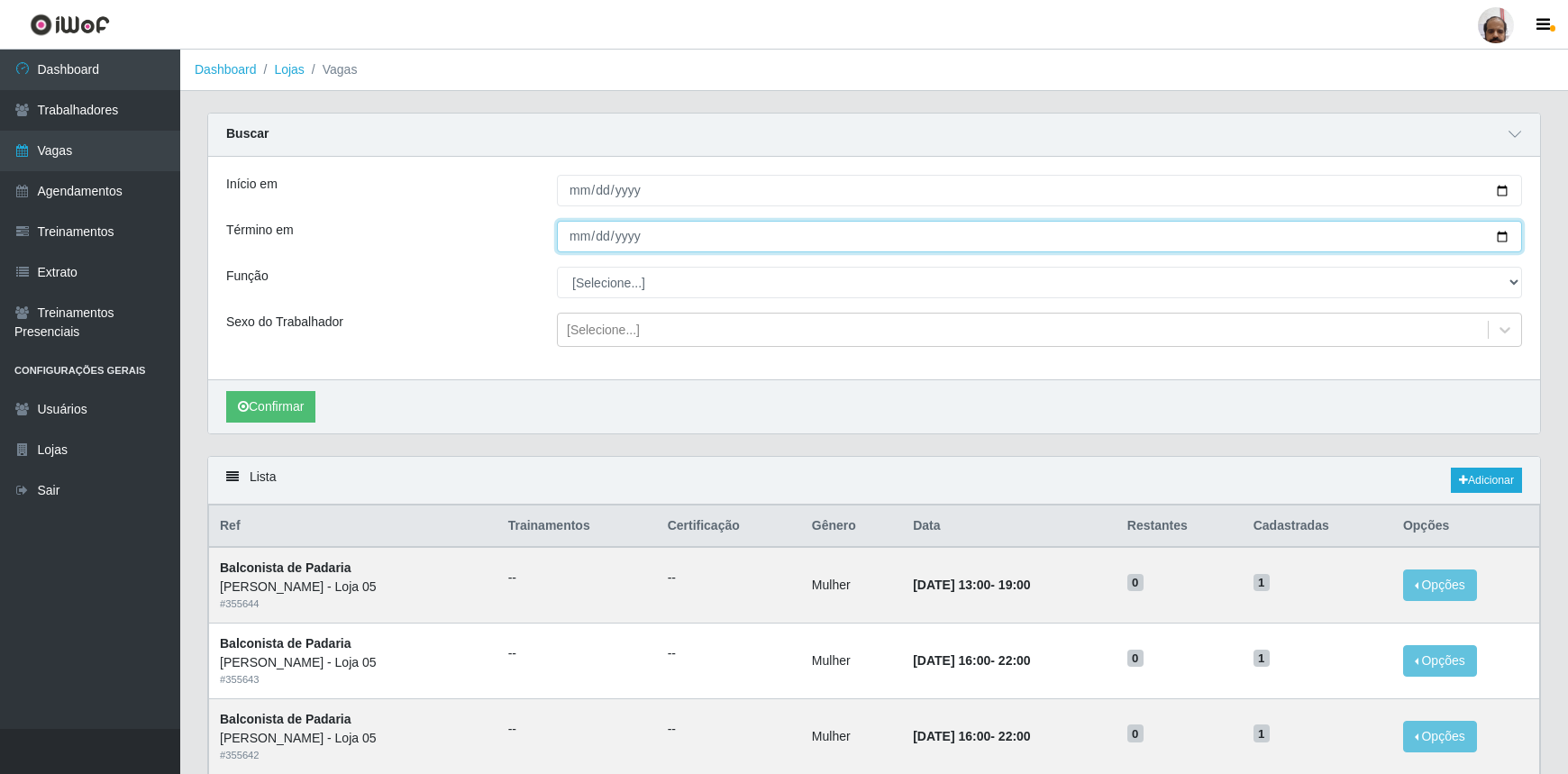
click at [1508, 236] on input "Término em" at bounding box center [1039, 237] width 965 height 31
type input "[DATE]"
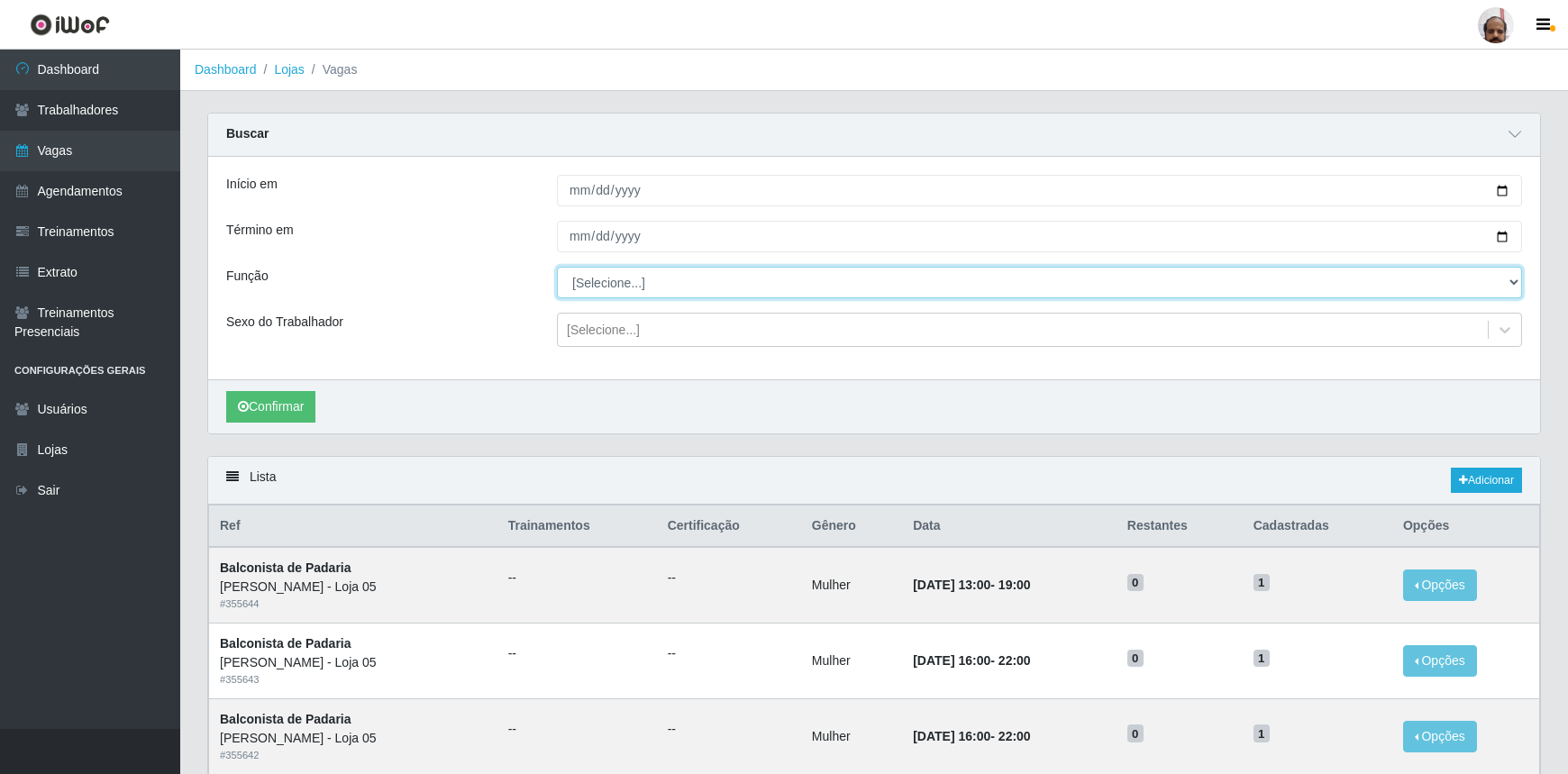
click at [612, 288] on select "[Selecione...] ASG ASG + ASG ++ Auxiliar de Depósito Auxiliar de Depósito + Aux…" at bounding box center [1039, 282] width 965 height 31
click at [350, 224] on div "Término em" at bounding box center [378, 237] width 331 height 31
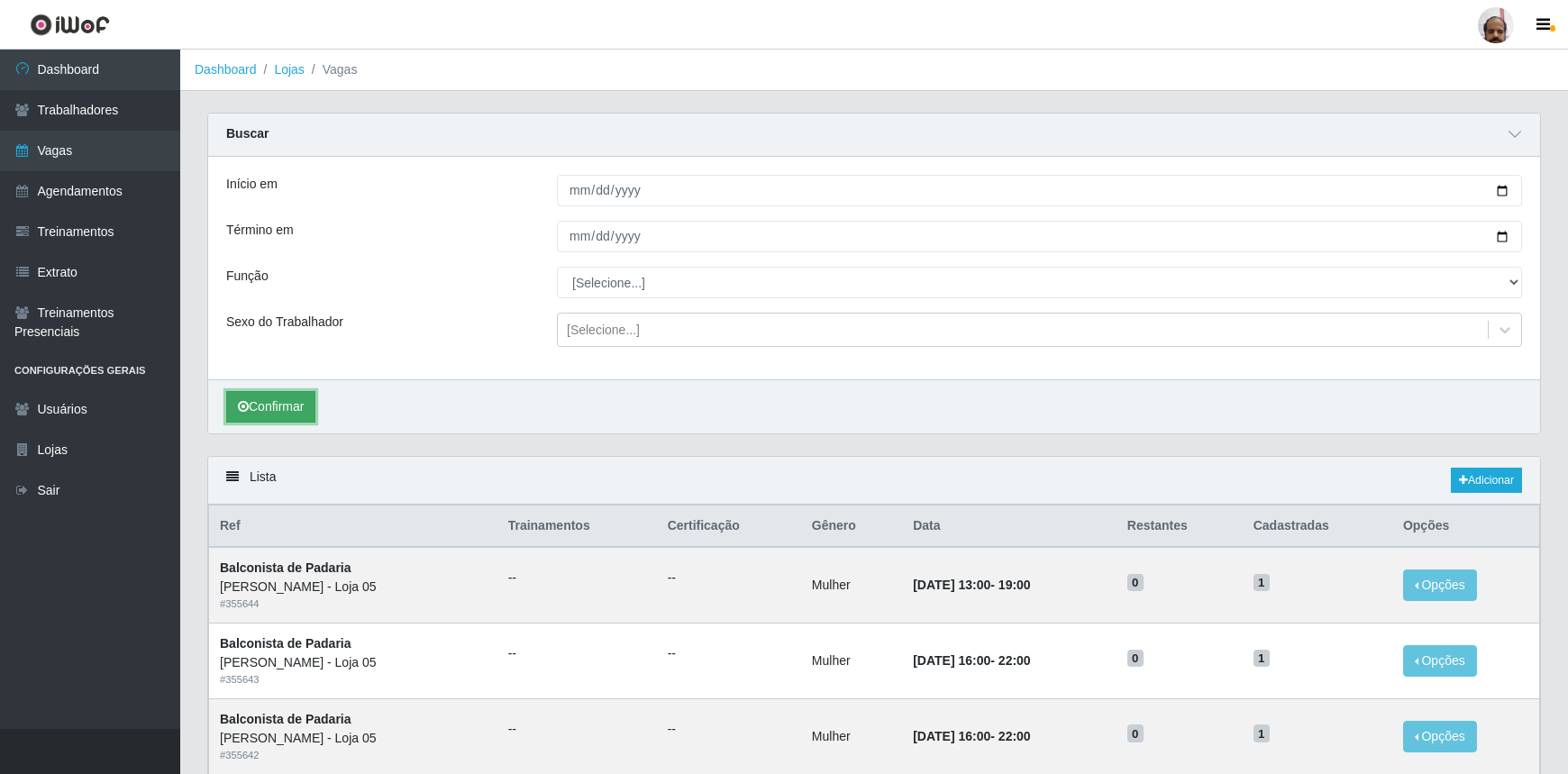
click at [295, 406] on button "Confirmar" at bounding box center [271, 406] width 89 height 31
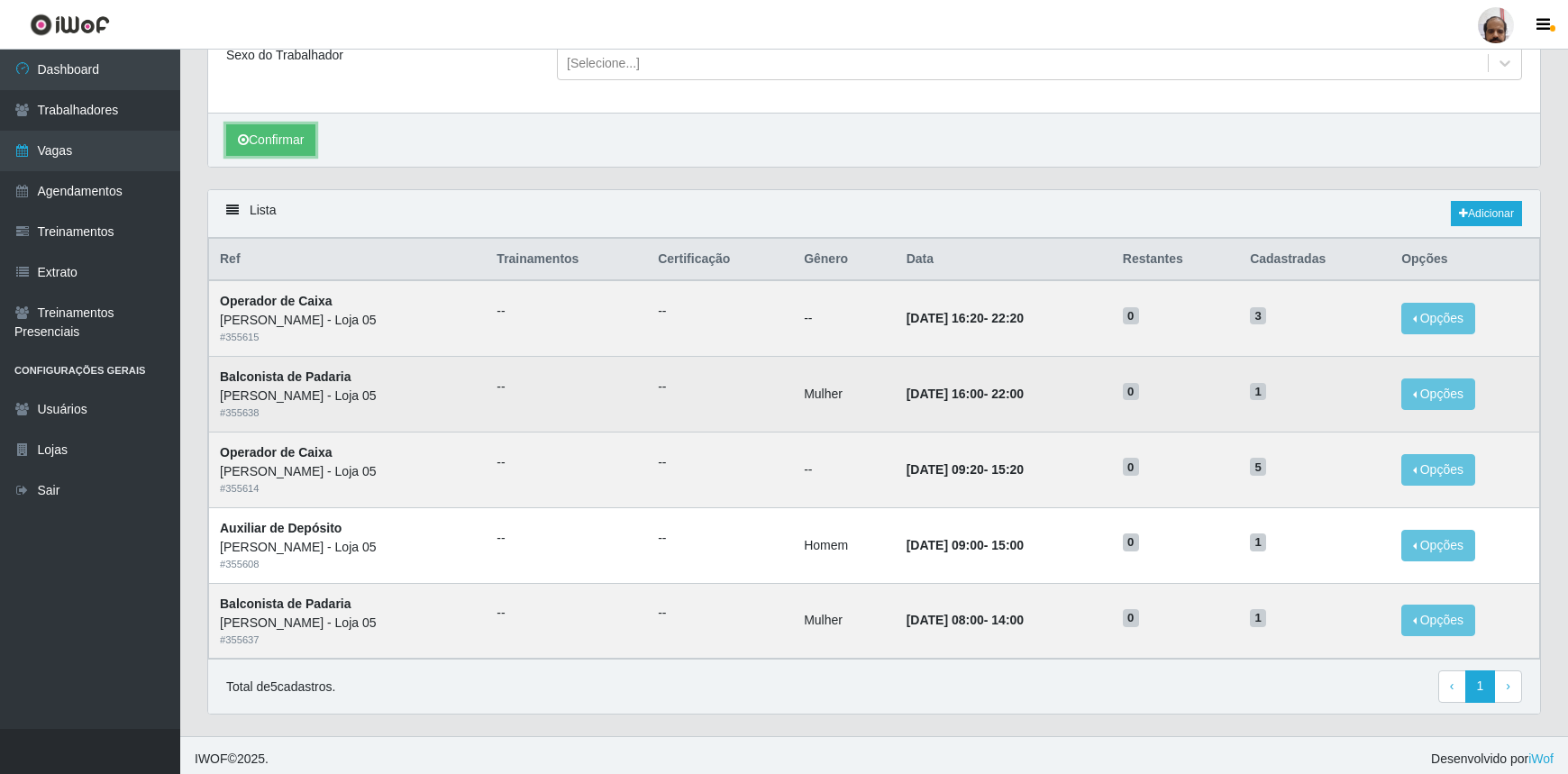
scroll to position [272, 0]
